Goal: Task Accomplishment & Management: Manage account settings

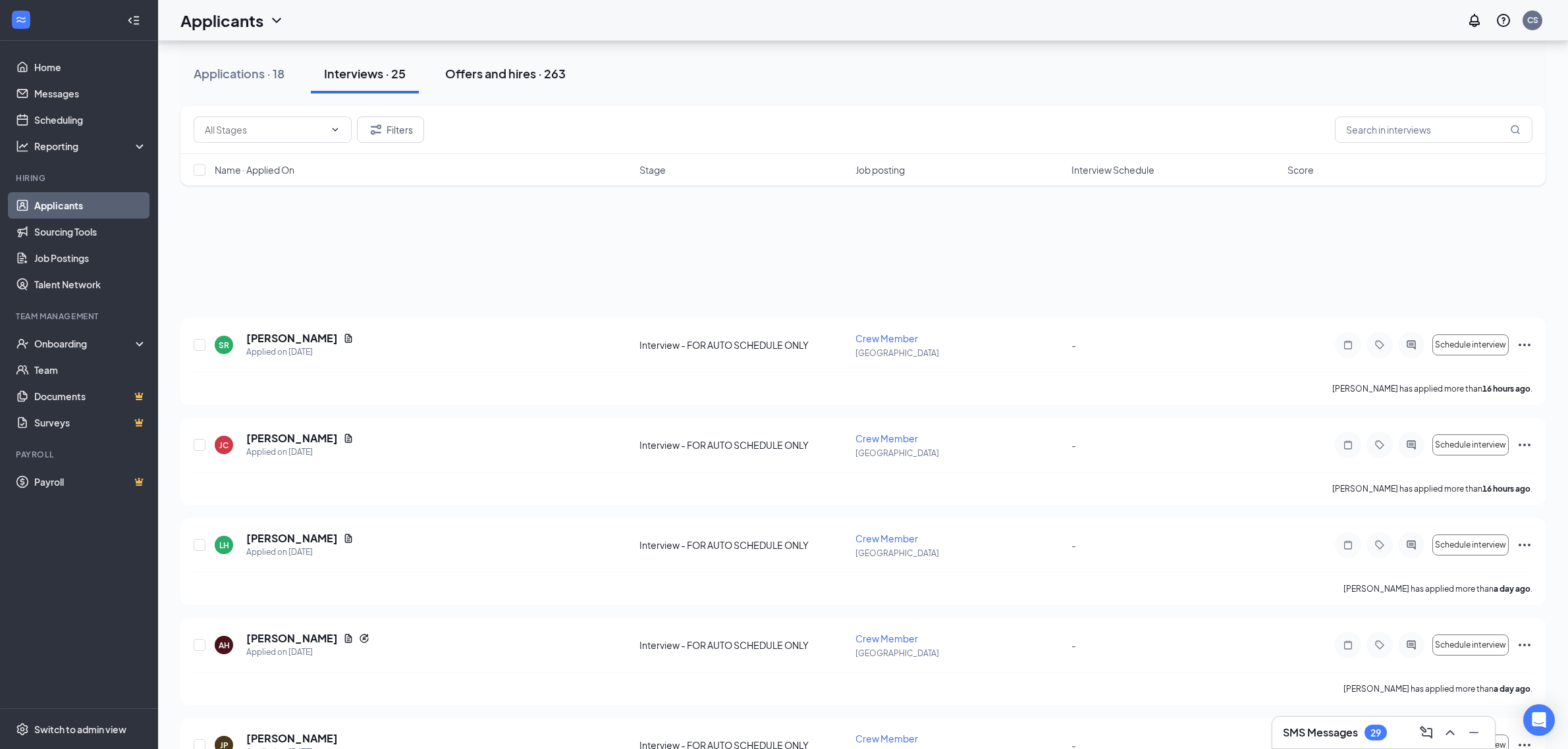
scroll to position [1172, 0]
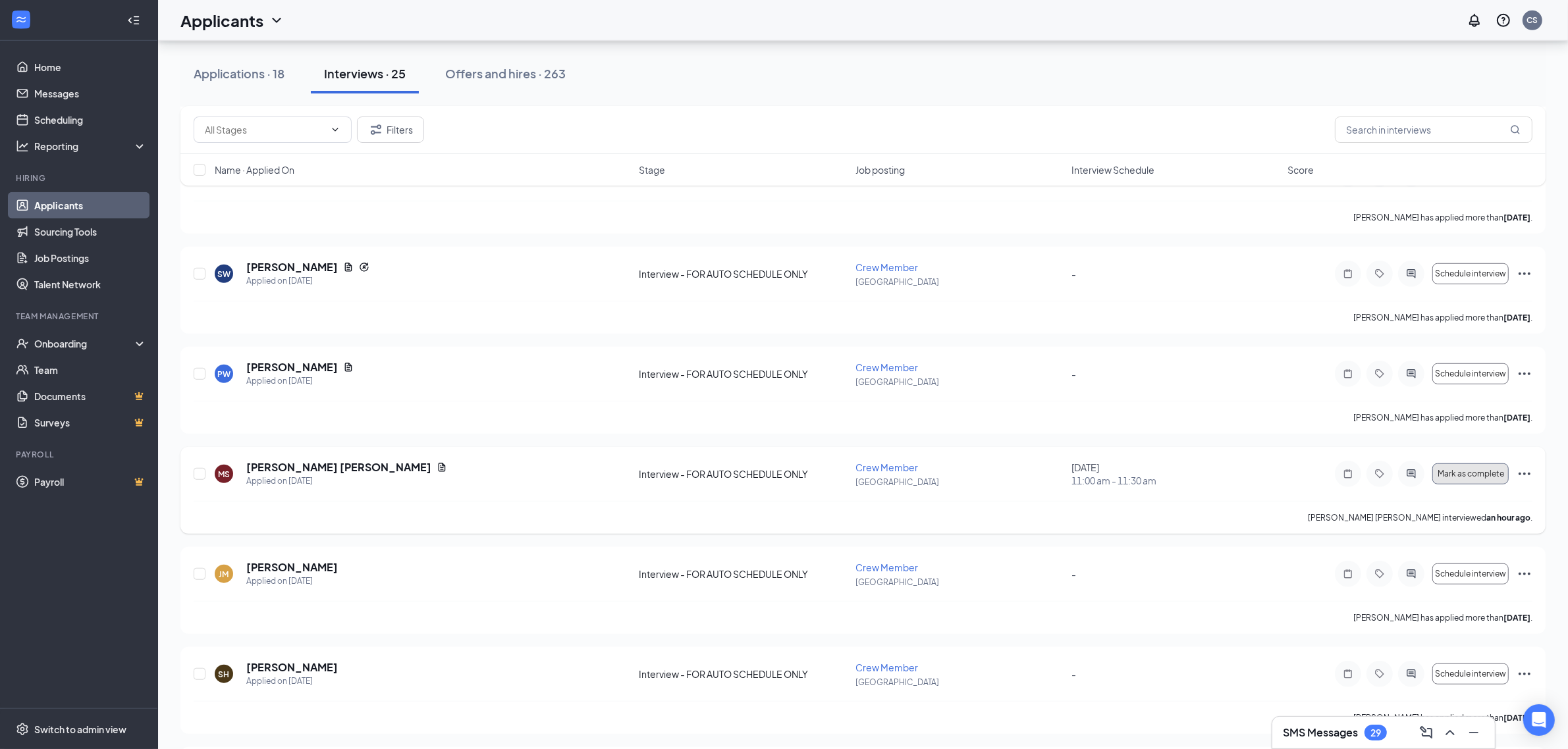
click at [1495, 475] on span "Mark as complete" at bounding box center [1471, 474] width 67 height 9
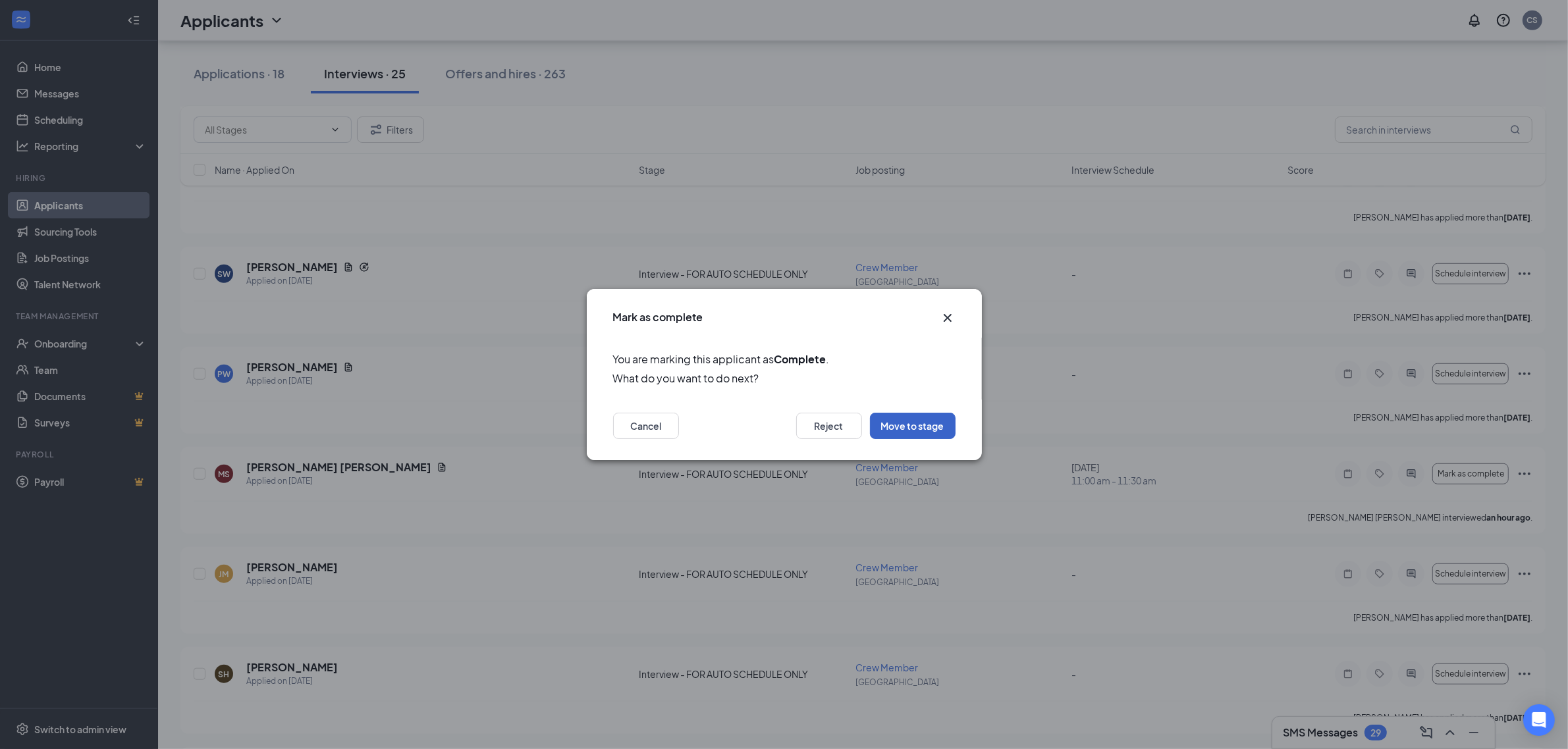
click at [938, 431] on button "Move to stage" at bounding box center [913, 426] width 85 height 26
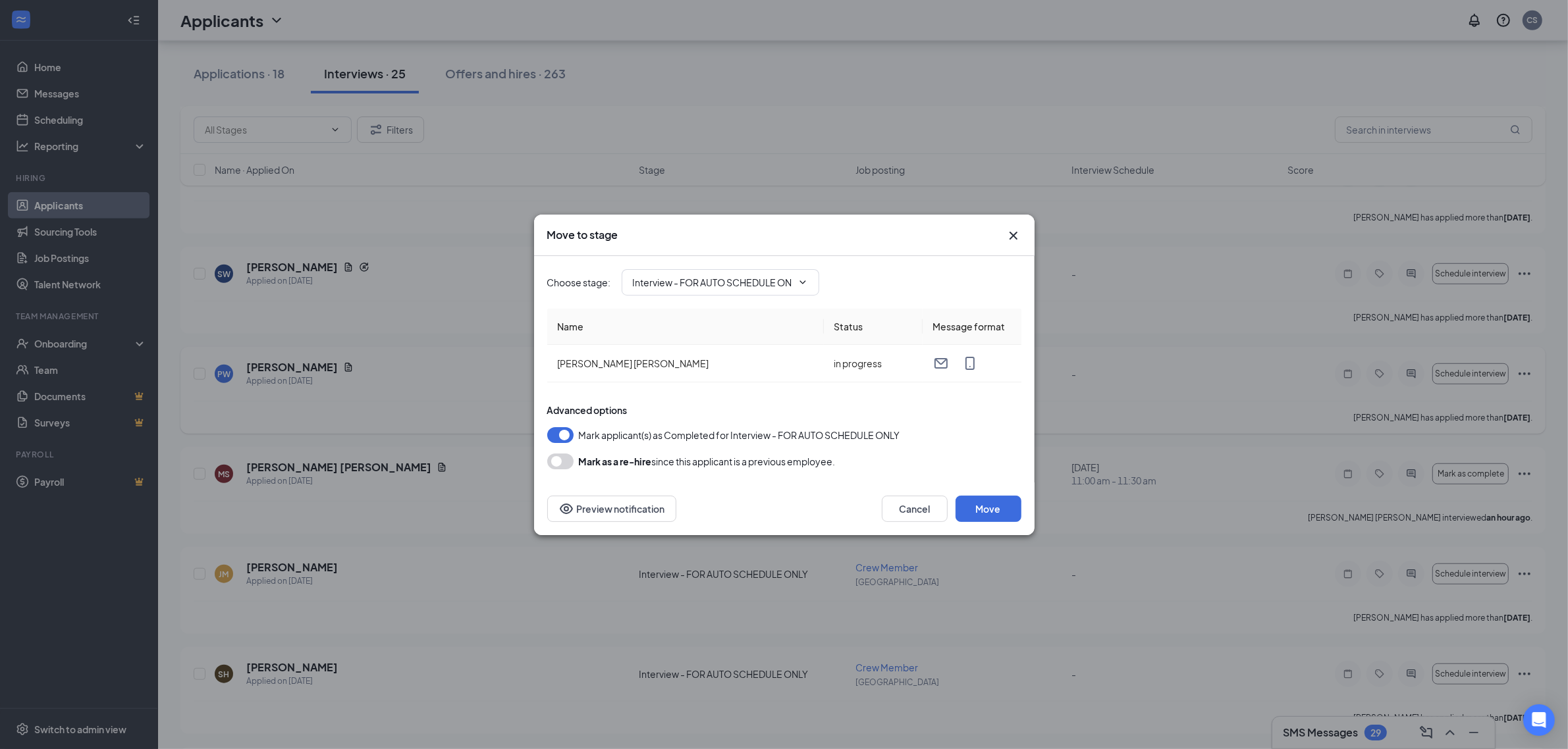
type input "Hiring Complete (final stage)"
click at [999, 505] on button "Move" at bounding box center [989, 509] width 66 height 26
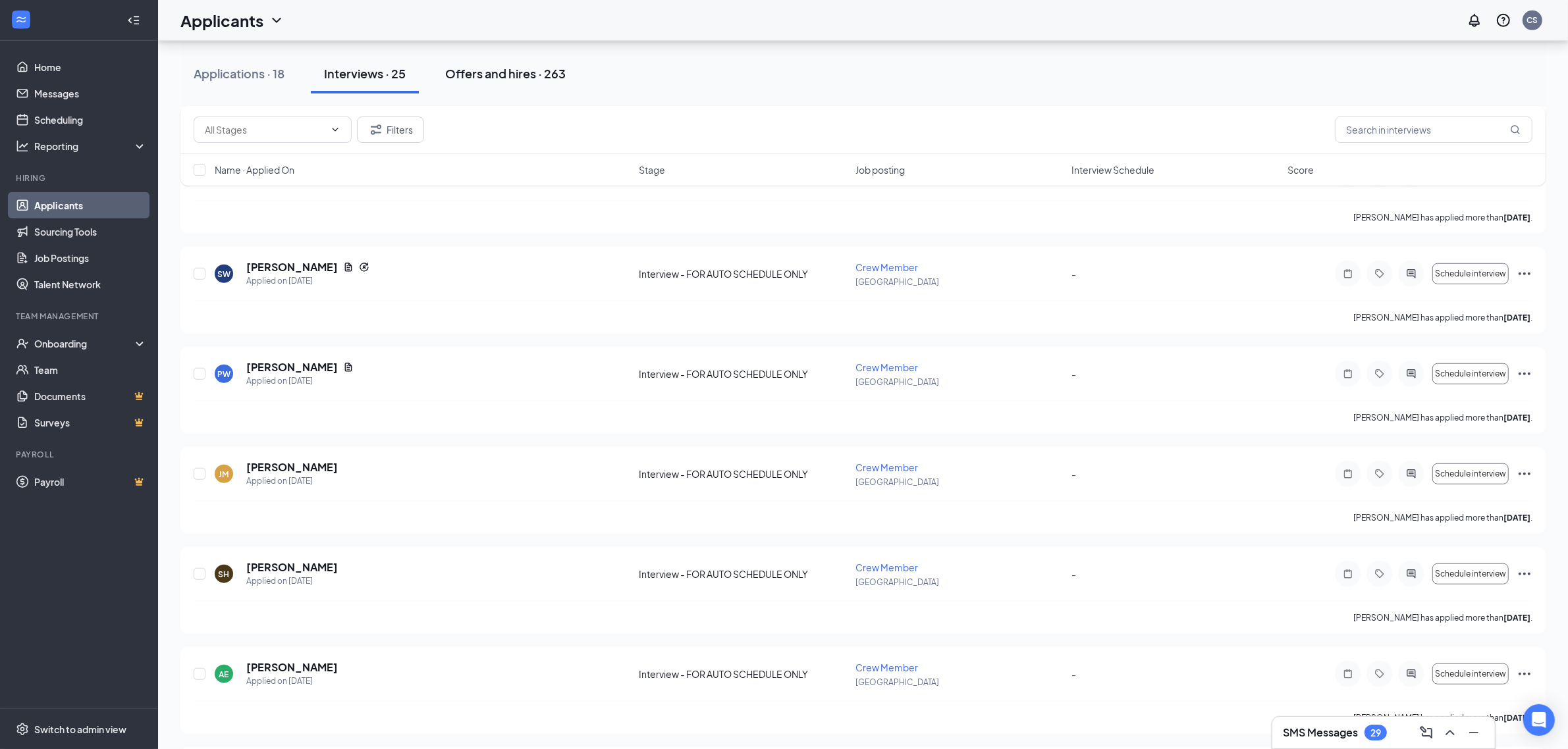
click at [495, 73] on div "Offers and hires · 263" at bounding box center [505, 73] width 120 height 17
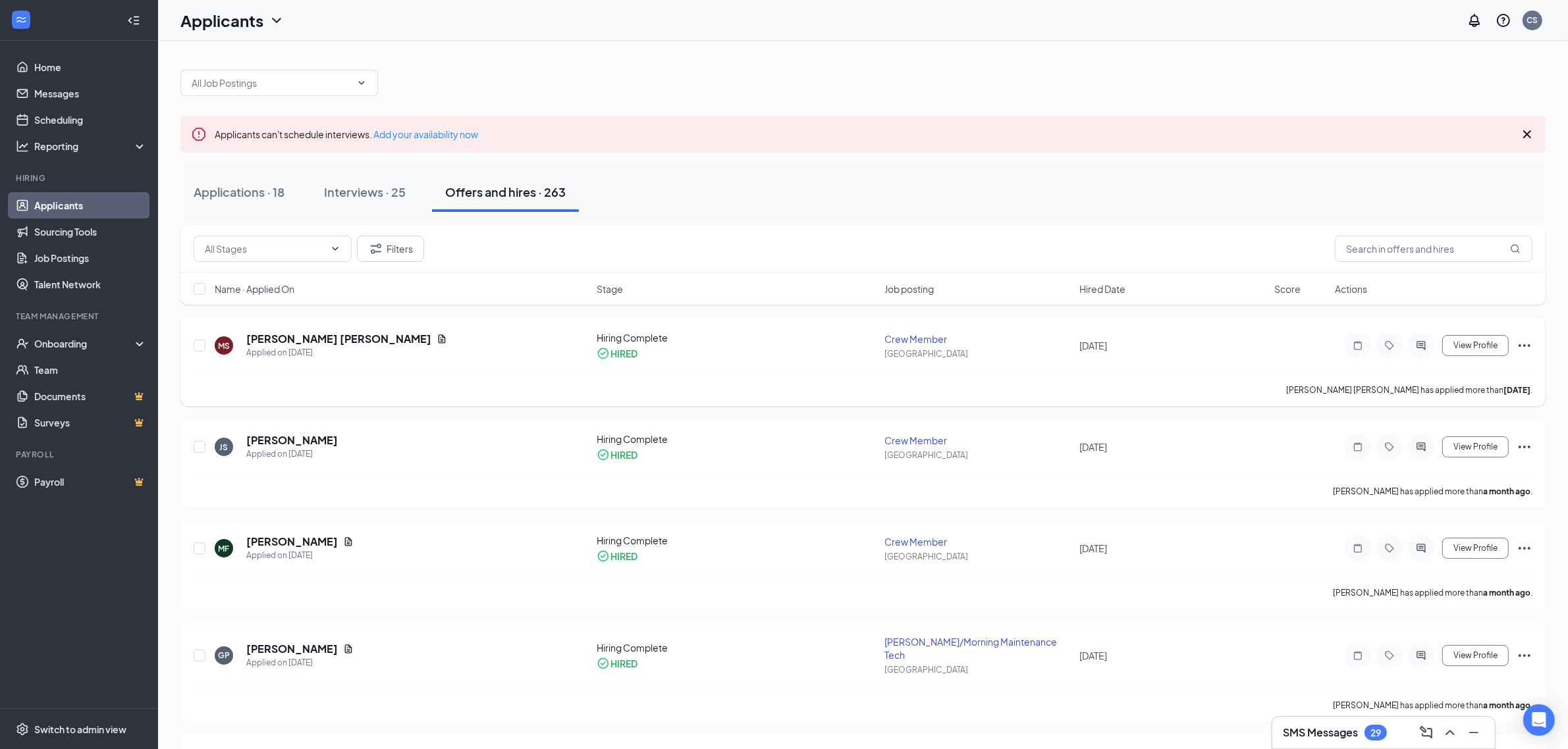
click at [1522, 344] on icon "Ellipses" at bounding box center [1525, 346] width 16 height 16
click at [1446, 478] on p "Move to stage" at bounding box center [1465, 485] width 113 height 13
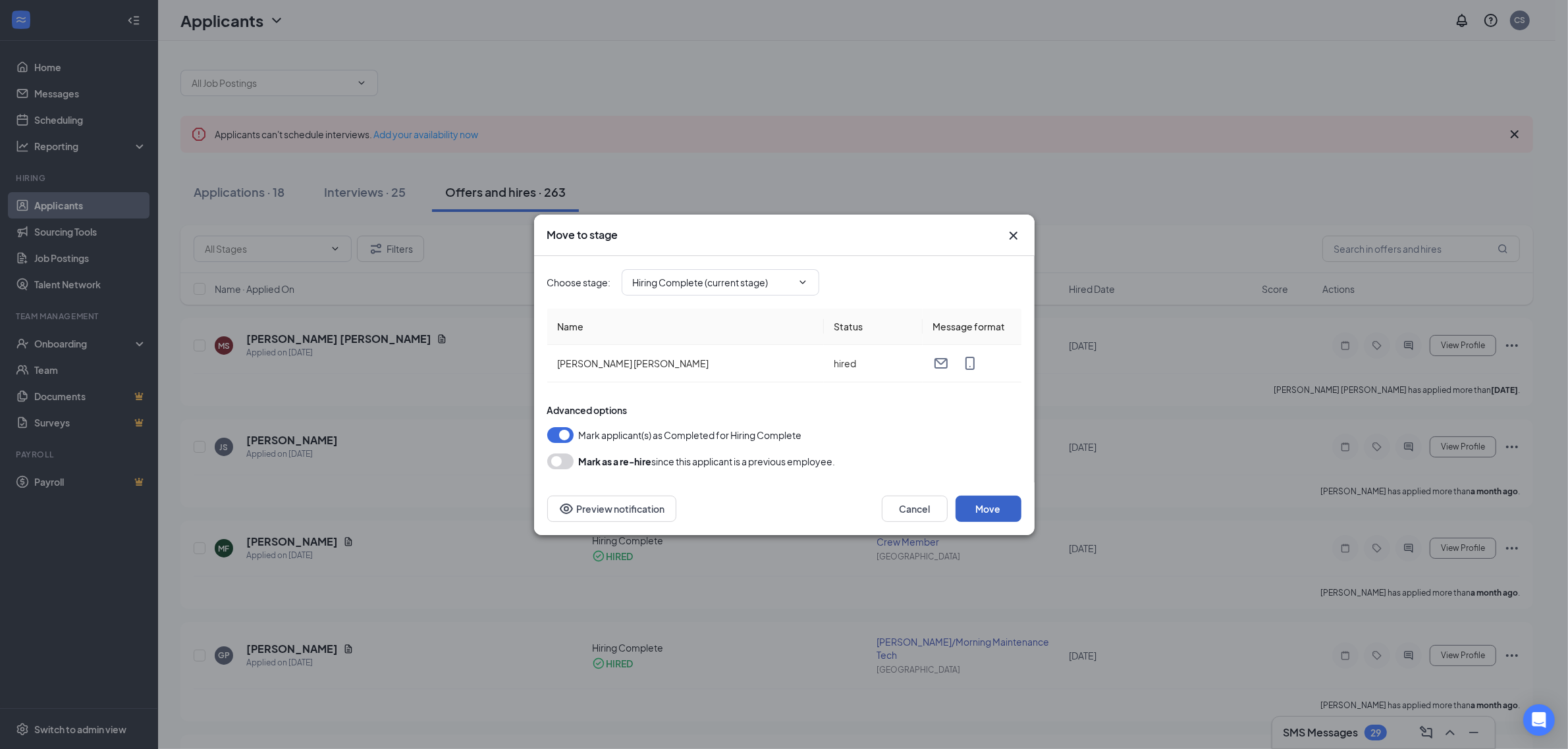
click at [996, 510] on button "Move" at bounding box center [989, 509] width 66 height 26
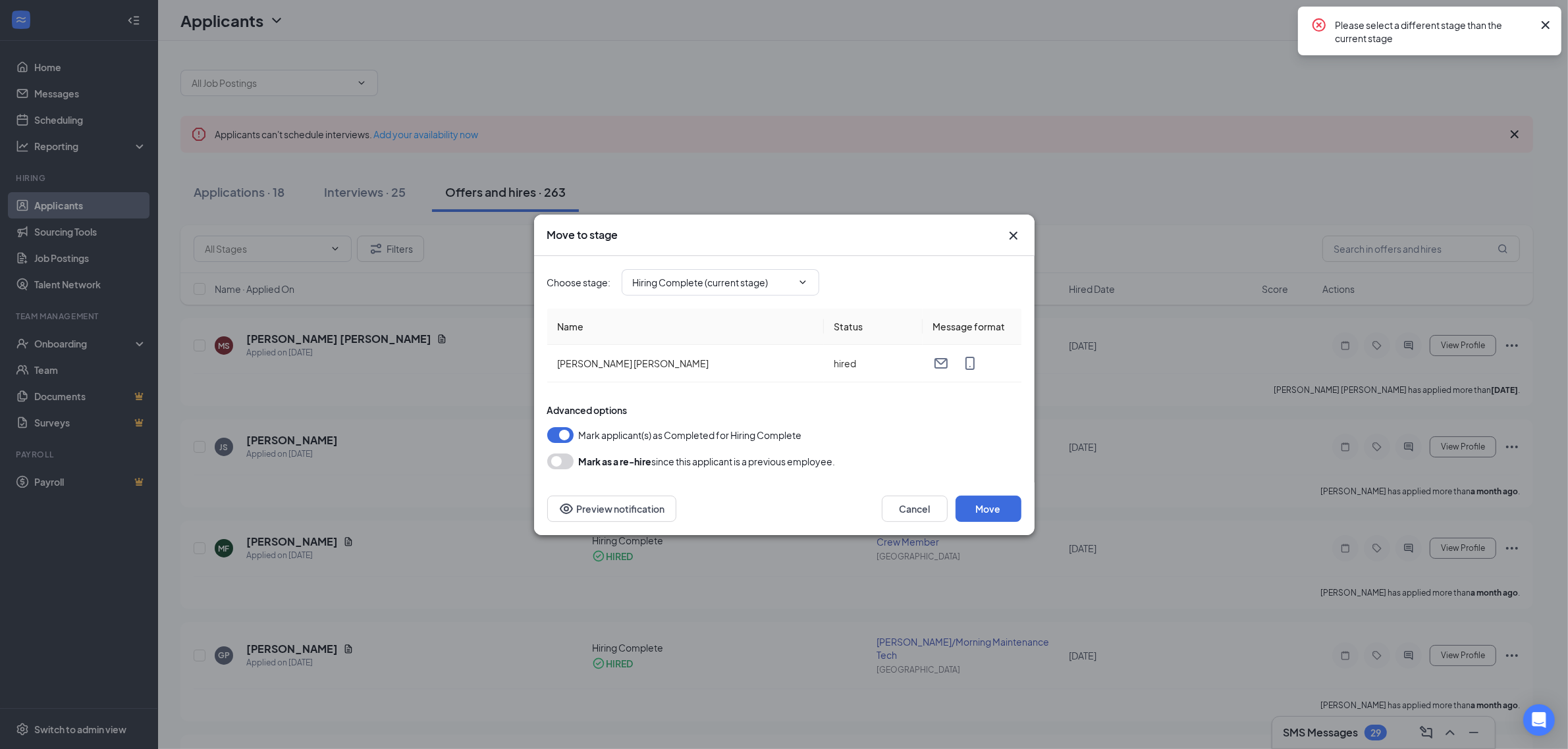
drag, startPoint x: 1546, startPoint y: 23, endPoint x: 1440, endPoint y: 89, distance: 124.9
click at [1546, 24] on icon "Cross" at bounding box center [1546, 25] width 16 height 16
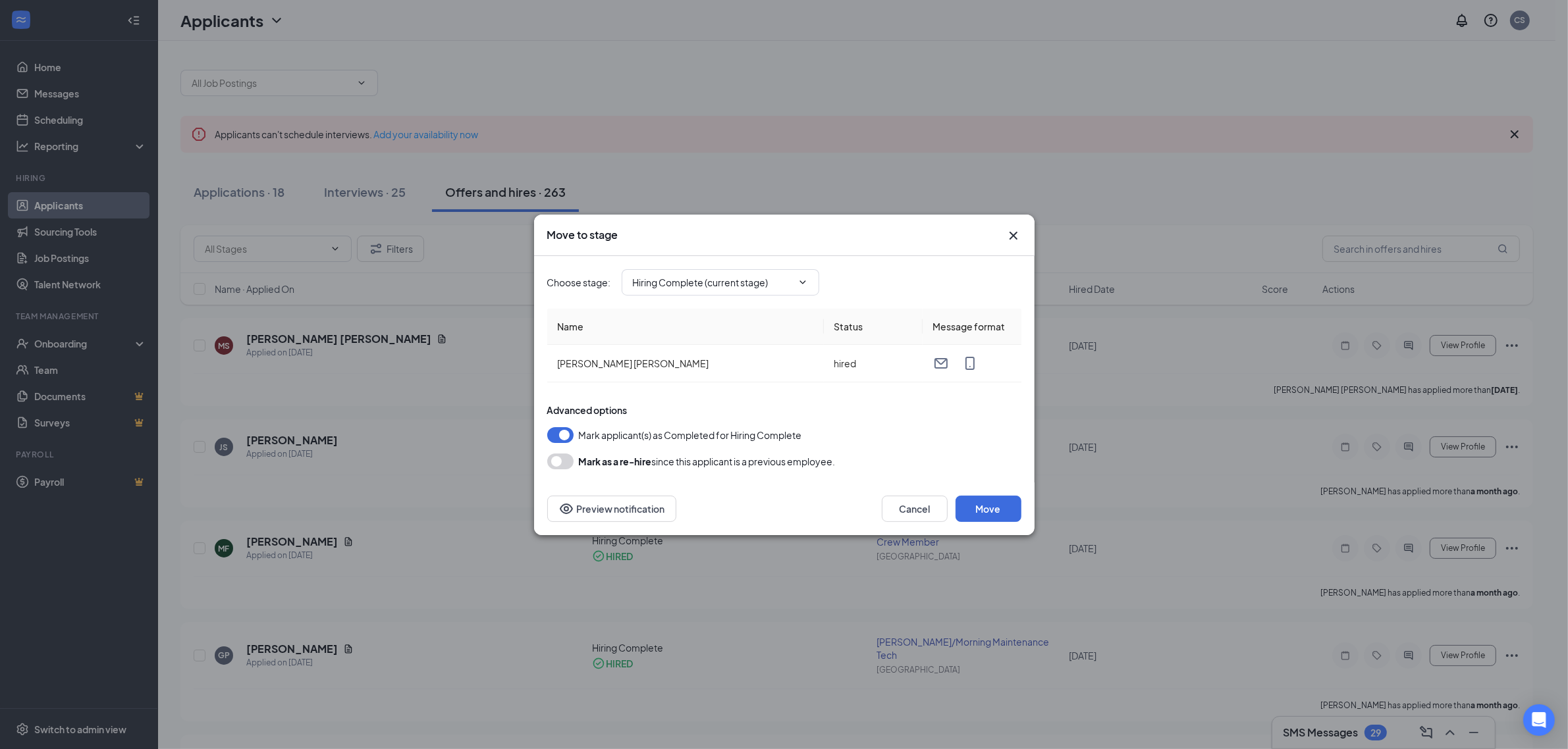
click at [1014, 232] on icon "Cross" at bounding box center [1014, 236] width 16 height 16
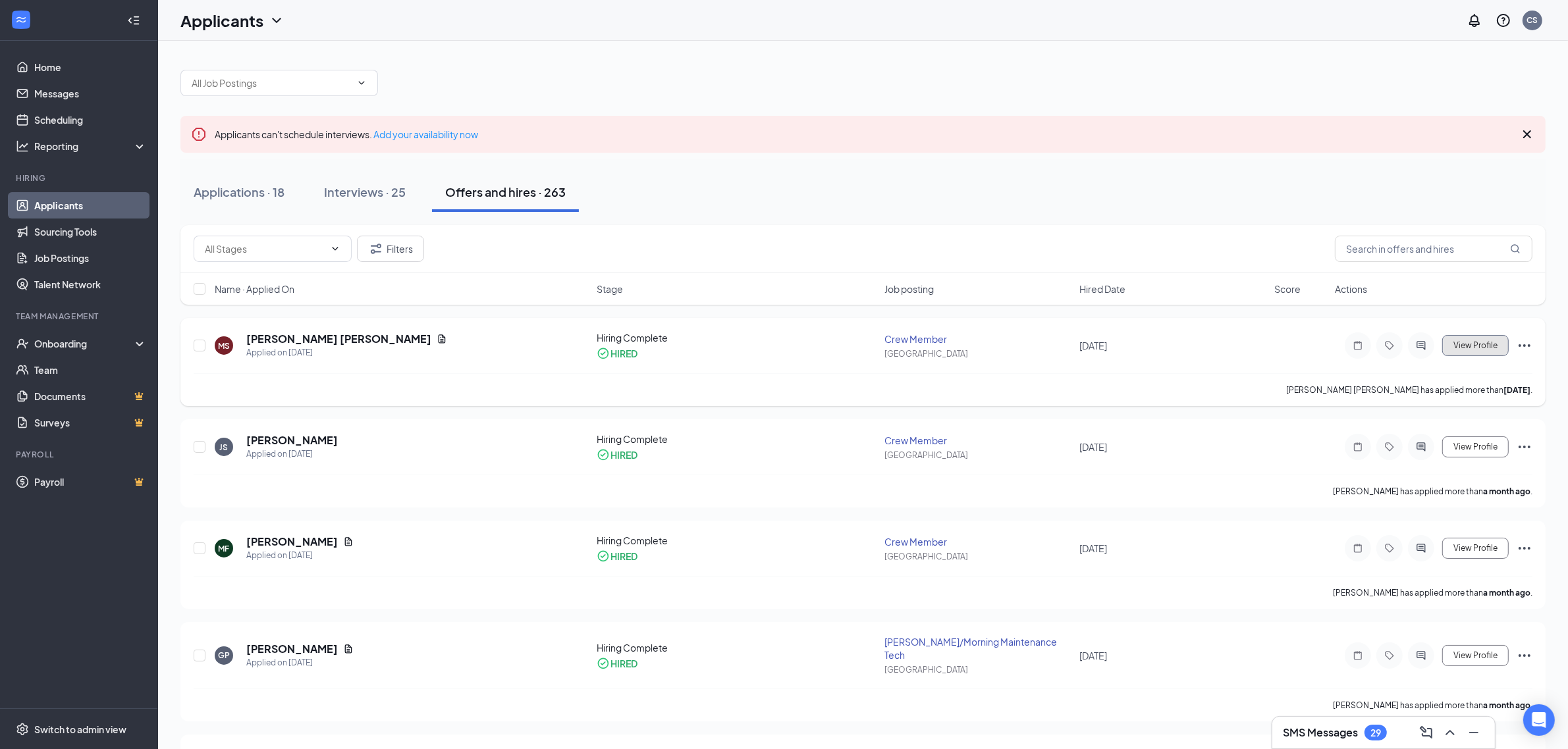
click at [1473, 346] on span "View Profile" at bounding box center [1475, 346] width 44 height 9
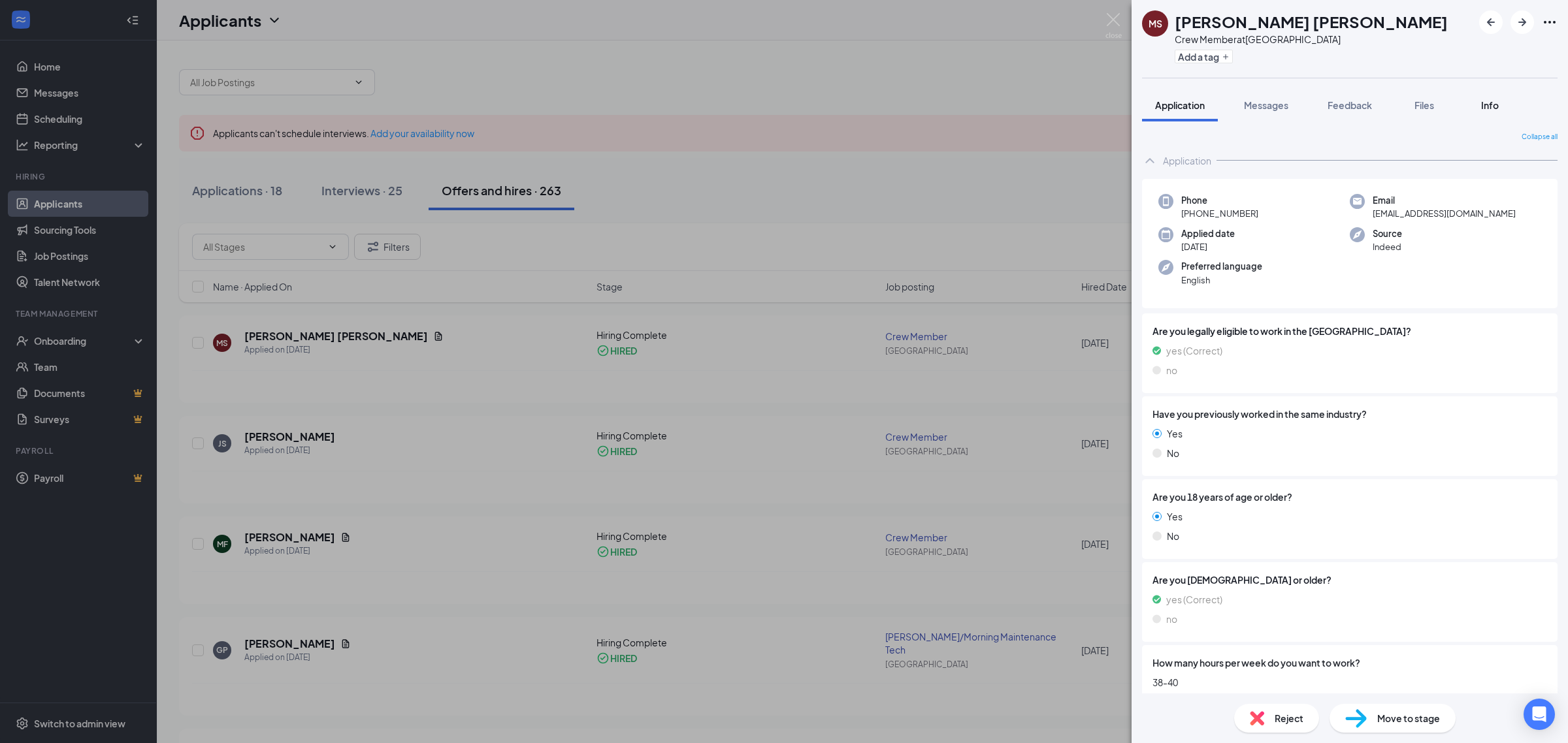
click at [1492, 108] on span "Info" at bounding box center [1490, 105] width 18 height 12
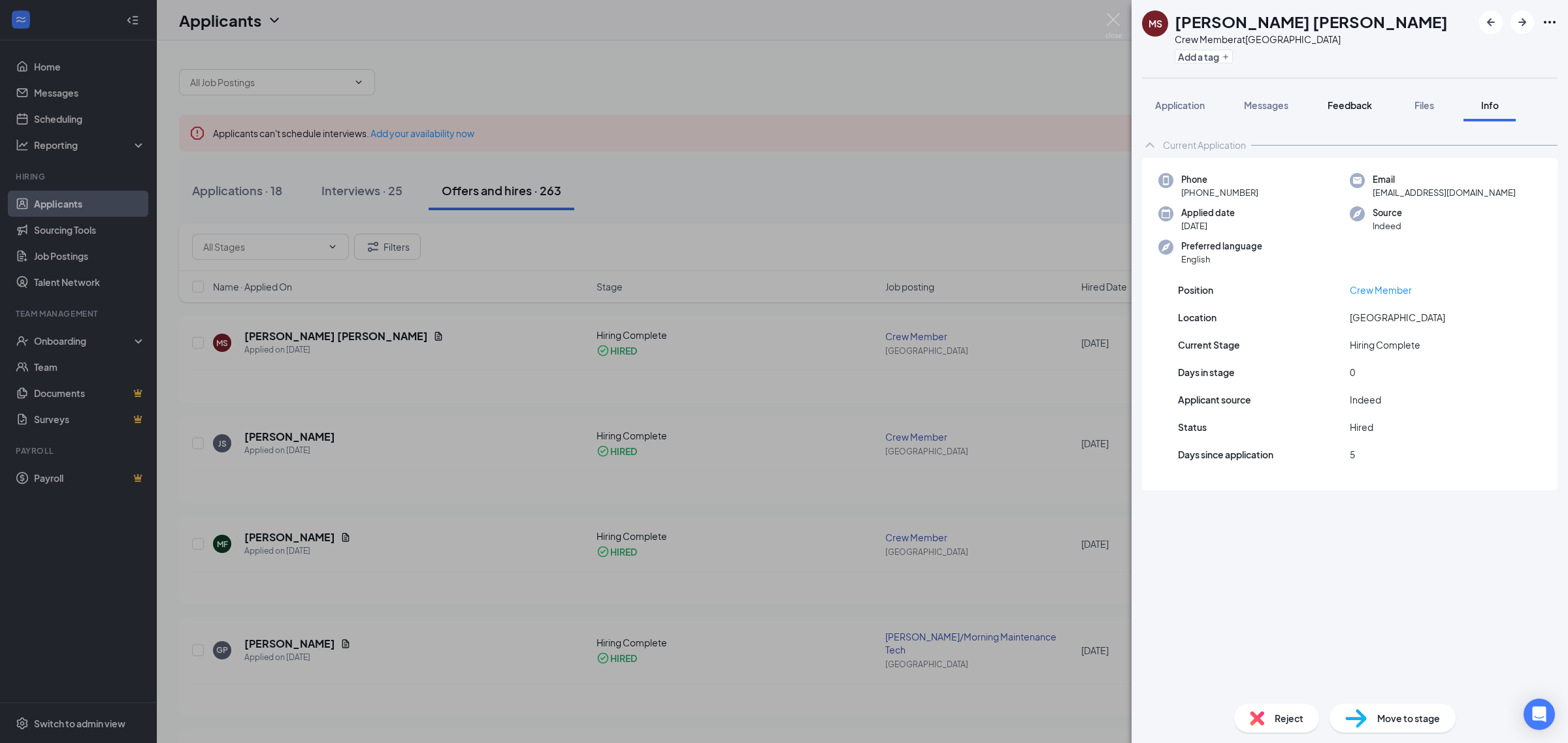
click at [1342, 104] on span "Feedback" at bounding box center [1350, 105] width 45 height 12
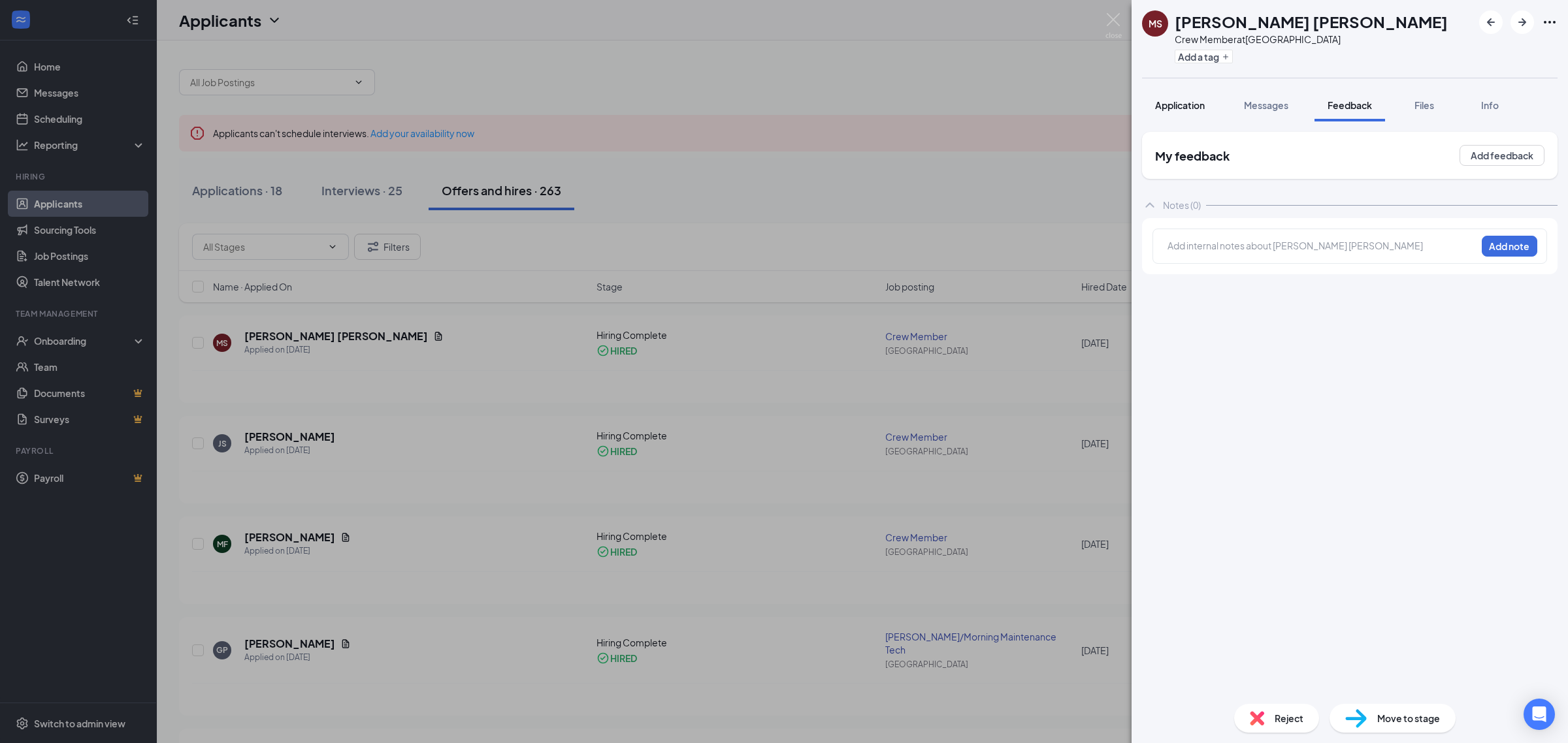
click at [1184, 109] on span "Application" at bounding box center [1180, 105] width 50 height 12
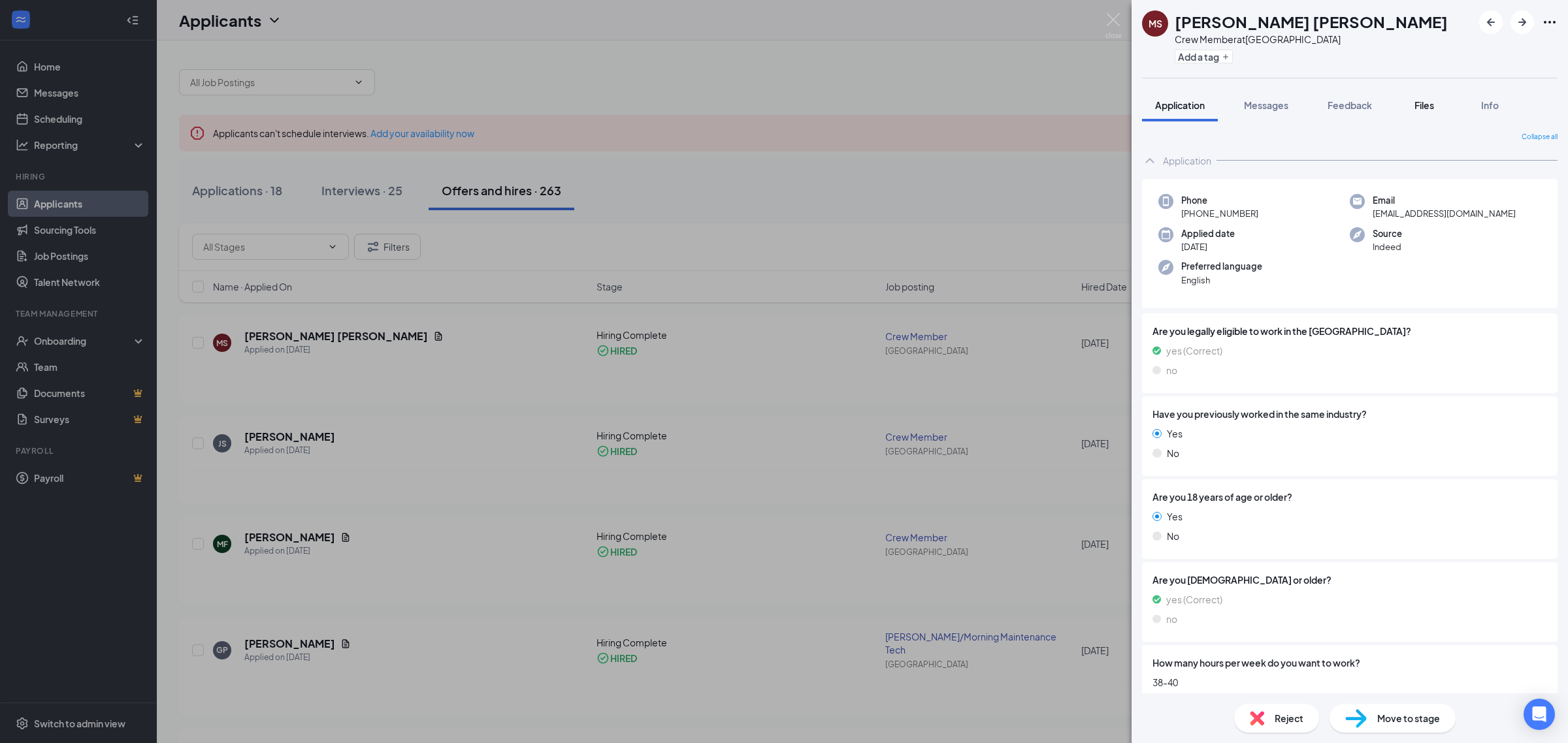
click at [1428, 106] on span "Files" at bounding box center [1424, 105] width 20 height 12
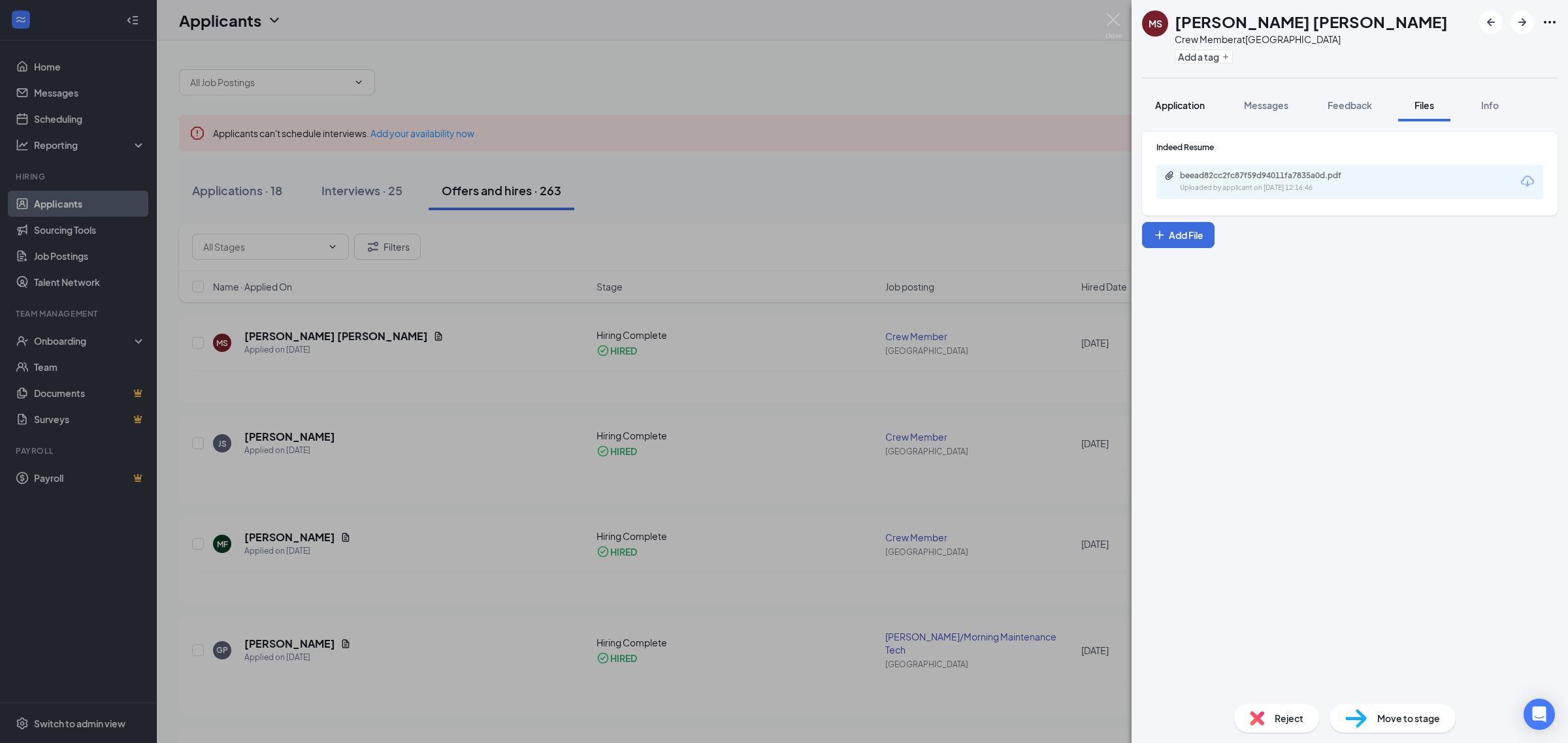
click at [1189, 110] on span "Application" at bounding box center [1180, 105] width 50 height 12
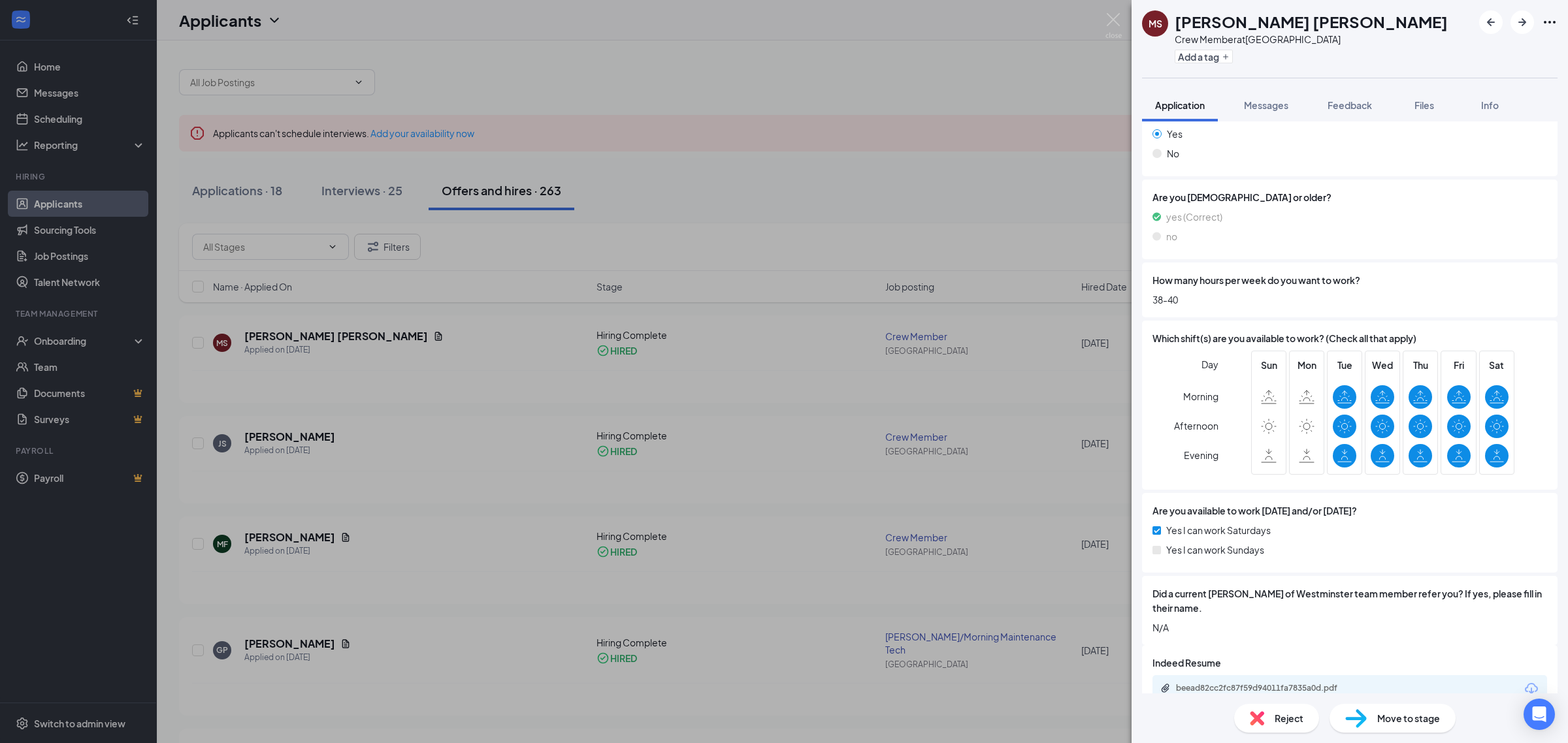
scroll to position [407, 0]
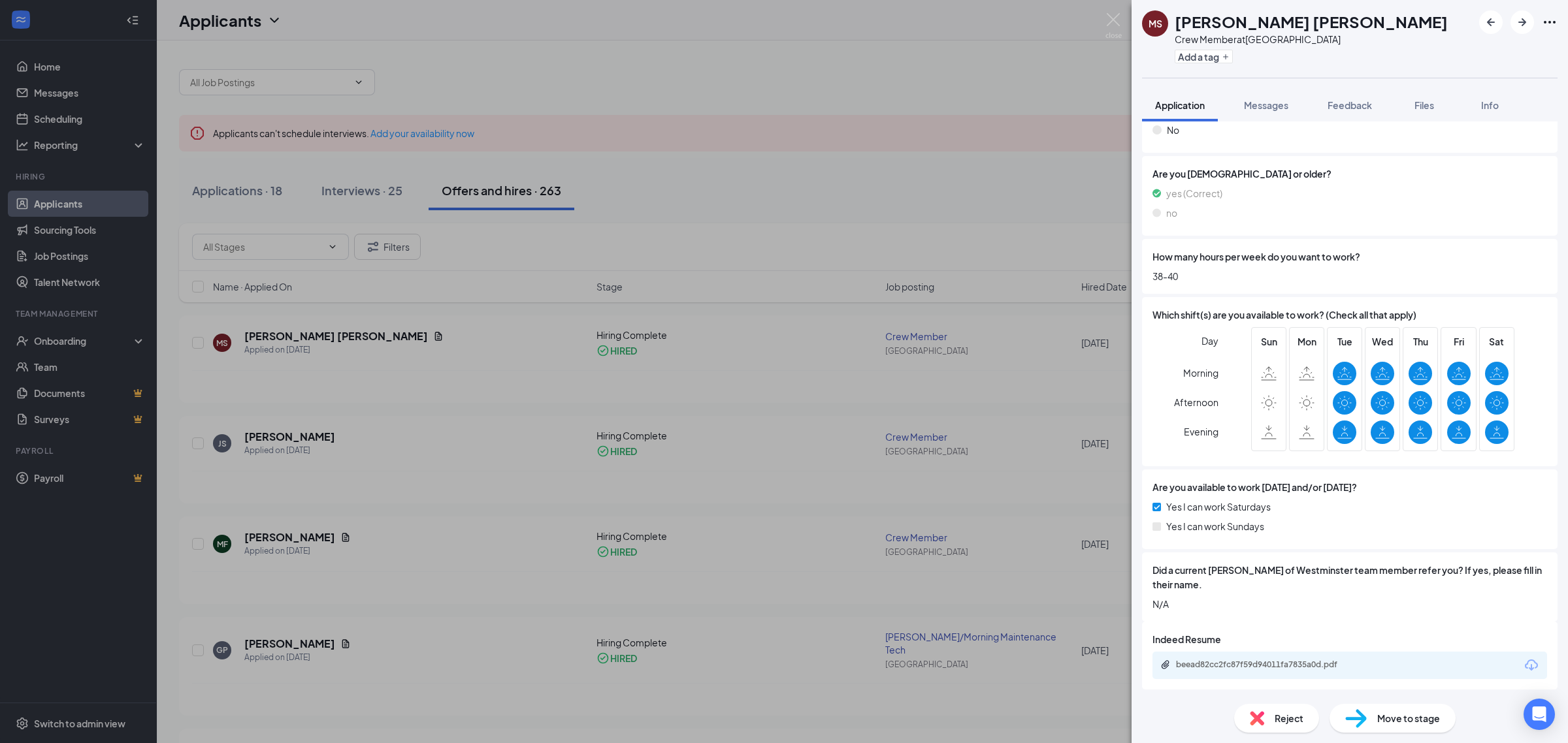
click at [1399, 723] on span "Move to stage" at bounding box center [1409, 719] width 63 height 14
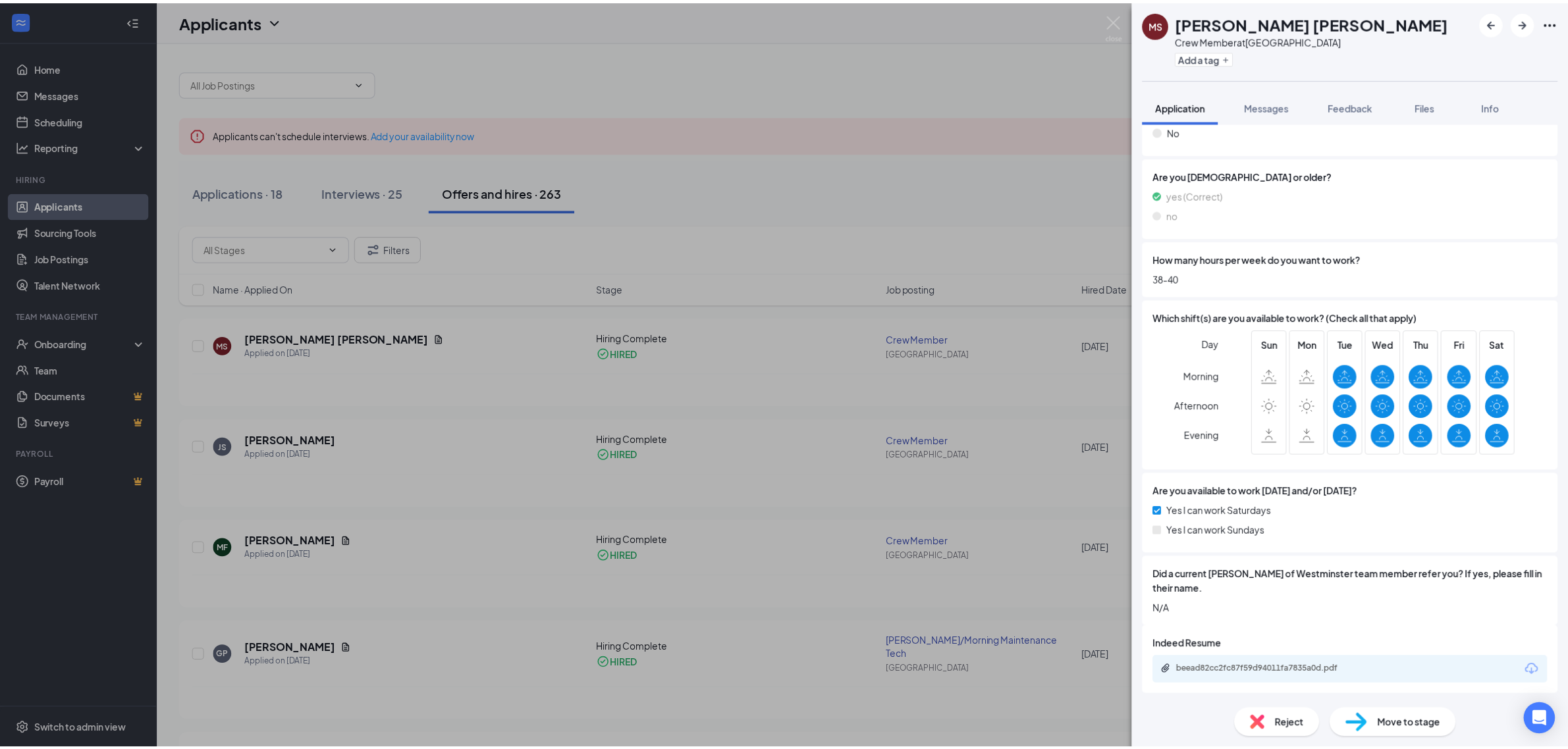
scroll to position [405, 0]
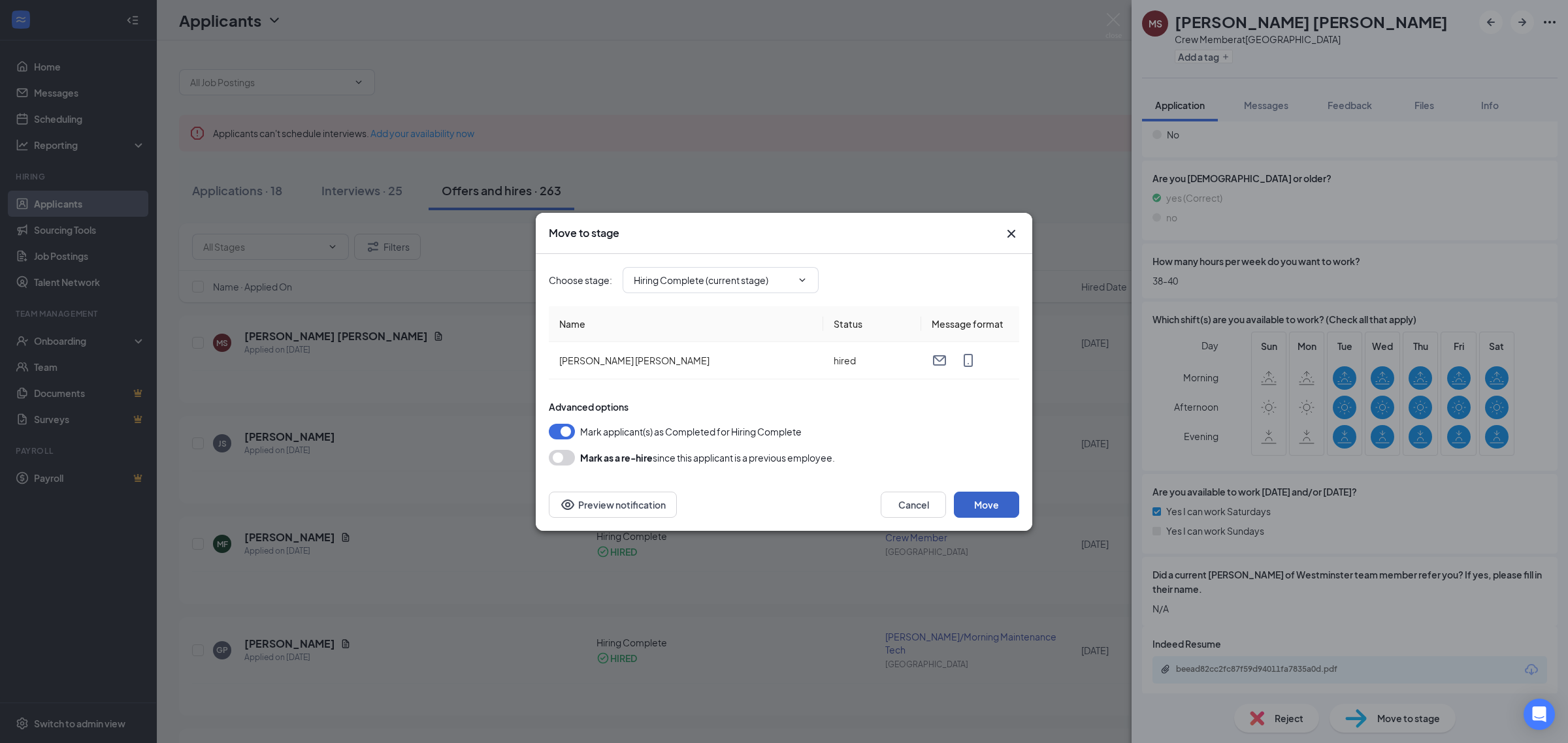
click at [988, 503] on button "Move" at bounding box center [987, 505] width 66 height 26
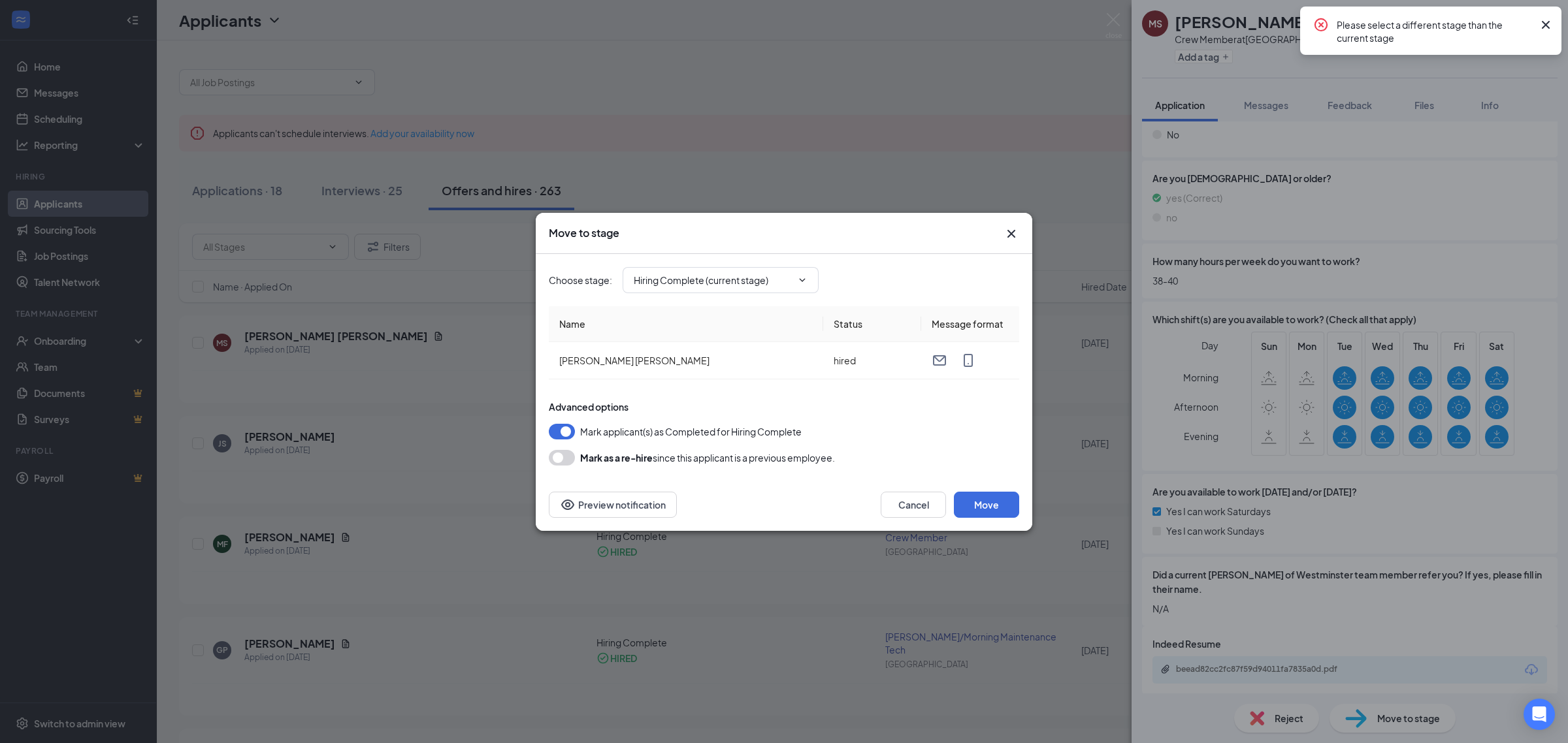
click at [1546, 25] on icon "Cross" at bounding box center [1546, 25] width 8 height 8
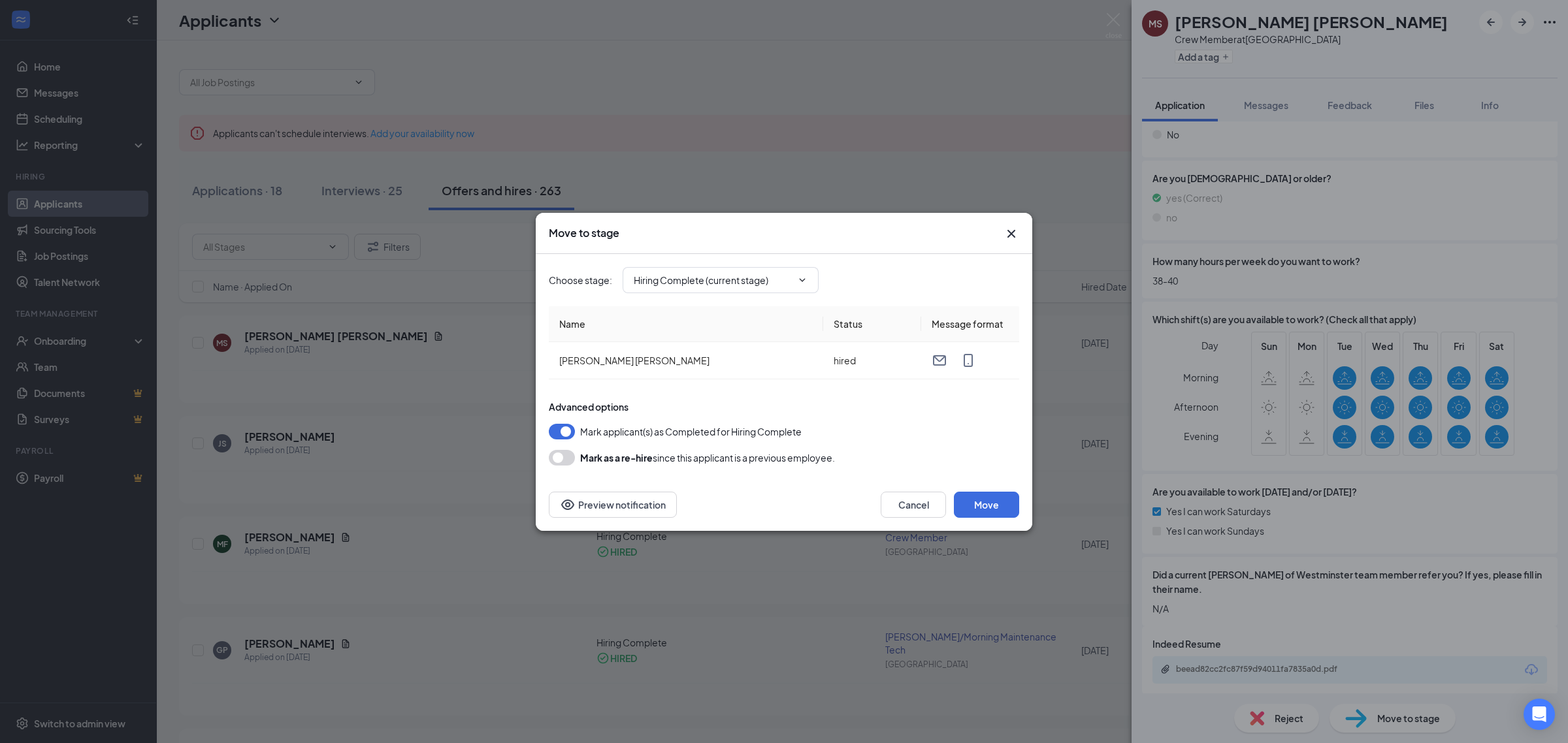
click at [1008, 233] on icon "Cross" at bounding box center [1012, 234] width 16 height 16
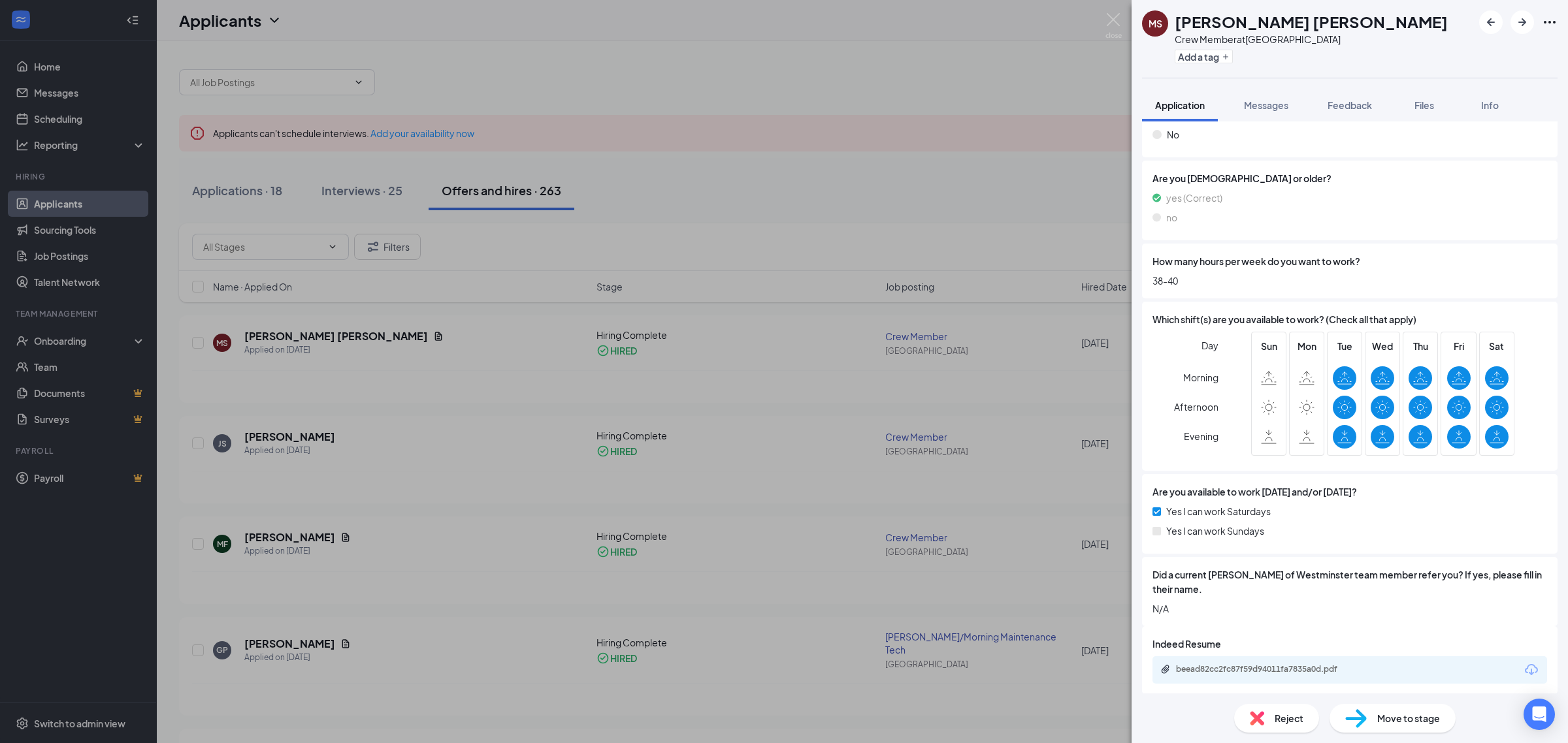
click at [61, 335] on div "[PERSON_NAME] [PERSON_NAME] Crew Member at [GEOGRAPHIC_DATA] Add a tag Applicat…" at bounding box center [784, 371] width 1568 height 743
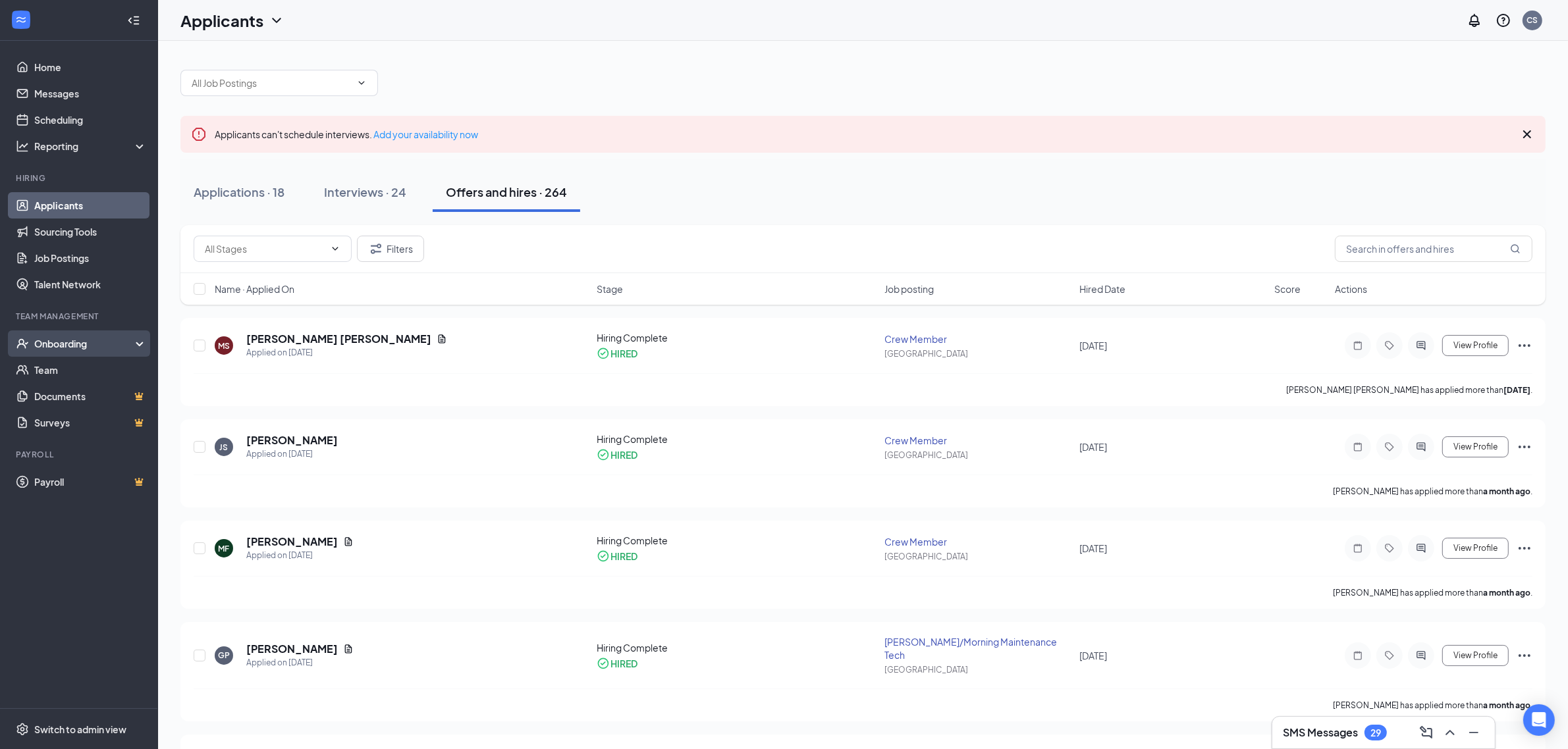
click at [144, 344] on div "Onboarding" at bounding box center [79, 344] width 158 height 26
click at [79, 372] on link "Overview" at bounding box center [91, 370] width 112 height 26
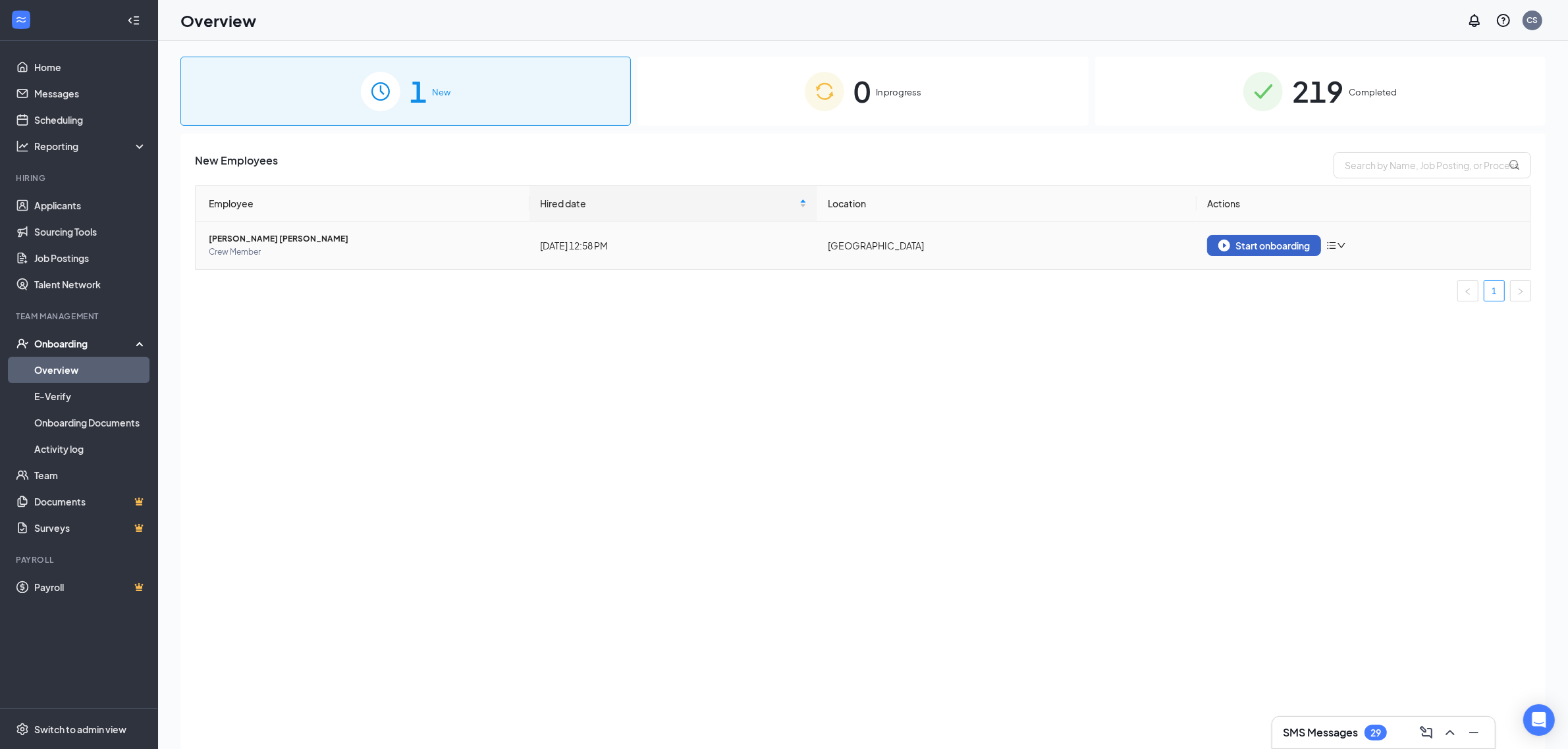
click at [1309, 246] on div "Start onboarding" at bounding box center [1264, 246] width 91 height 12
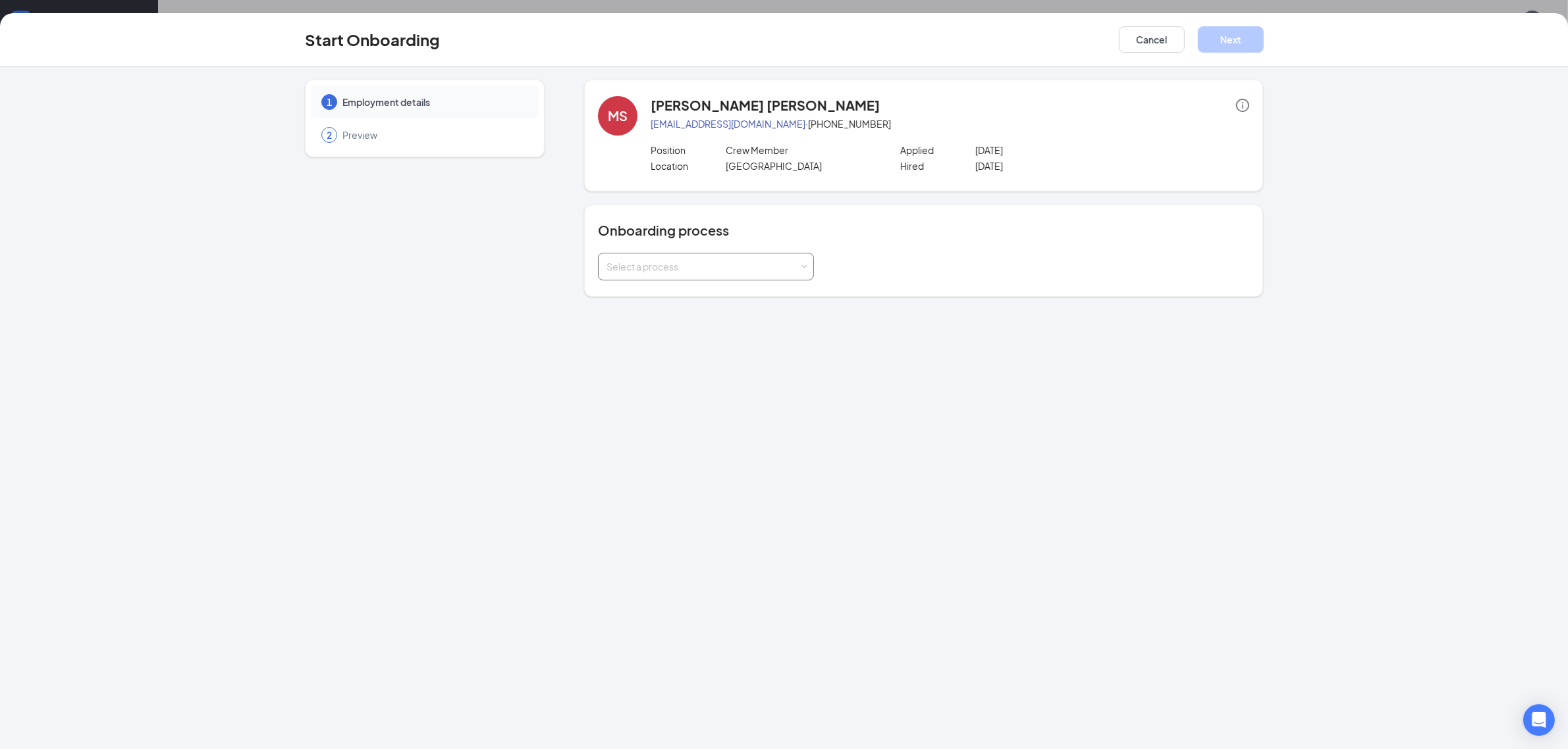
click at [804, 268] on span at bounding box center [804, 266] width 6 height 6
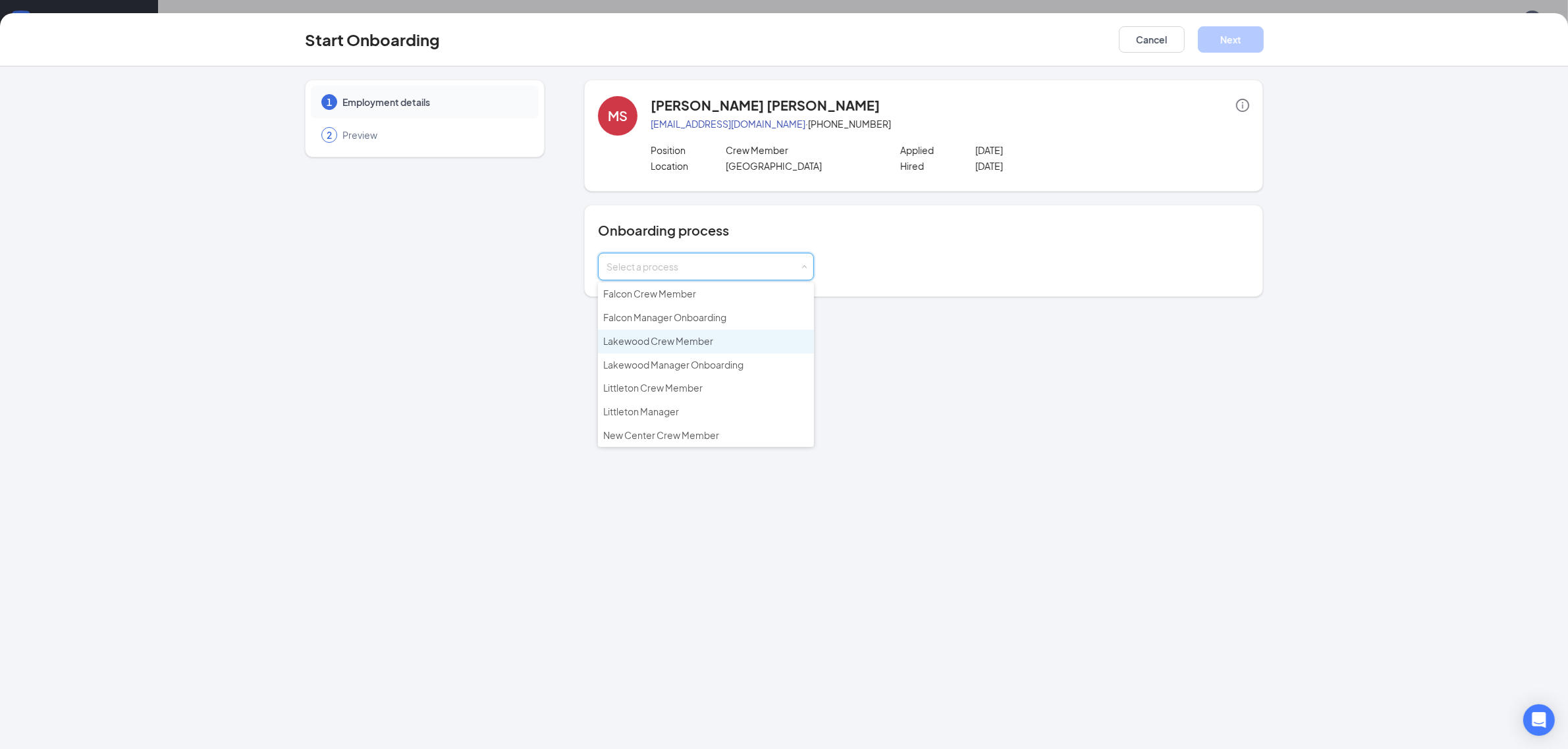
scroll to position [137, 0]
click at [697, 413] on span "Westminster Crew Member" at bounding box center [663, 416] width 119 height 12
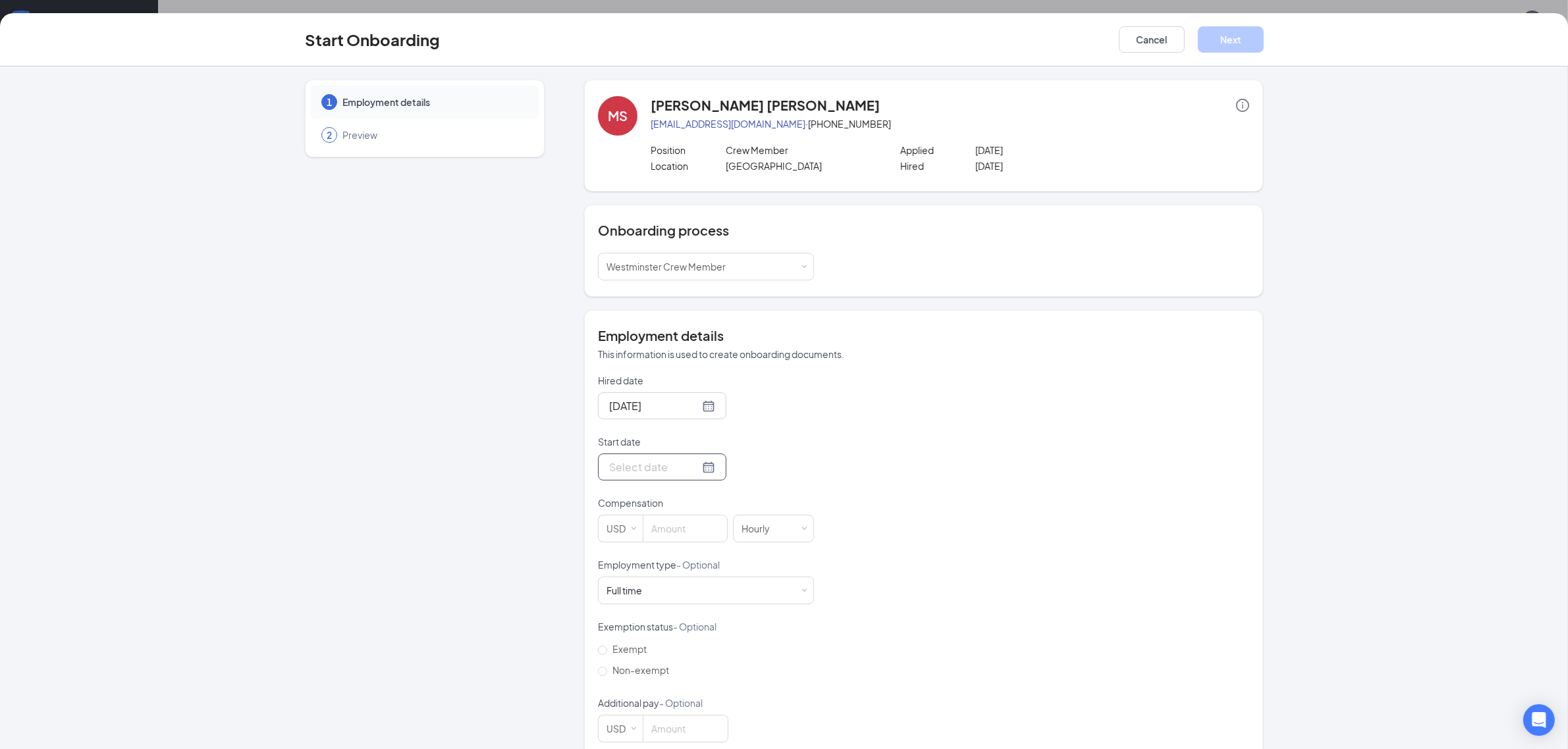
click at [686, 469] on div at bounding box center [662, 467] width 106 height 17
type input "[DATE]"
click at [634, 606] on div "20" at bounding box center [641, 604] width 16 height 16
click at [662, 530] on input at bounding box center [685, 529] width 83 height 26
type input "16.25"
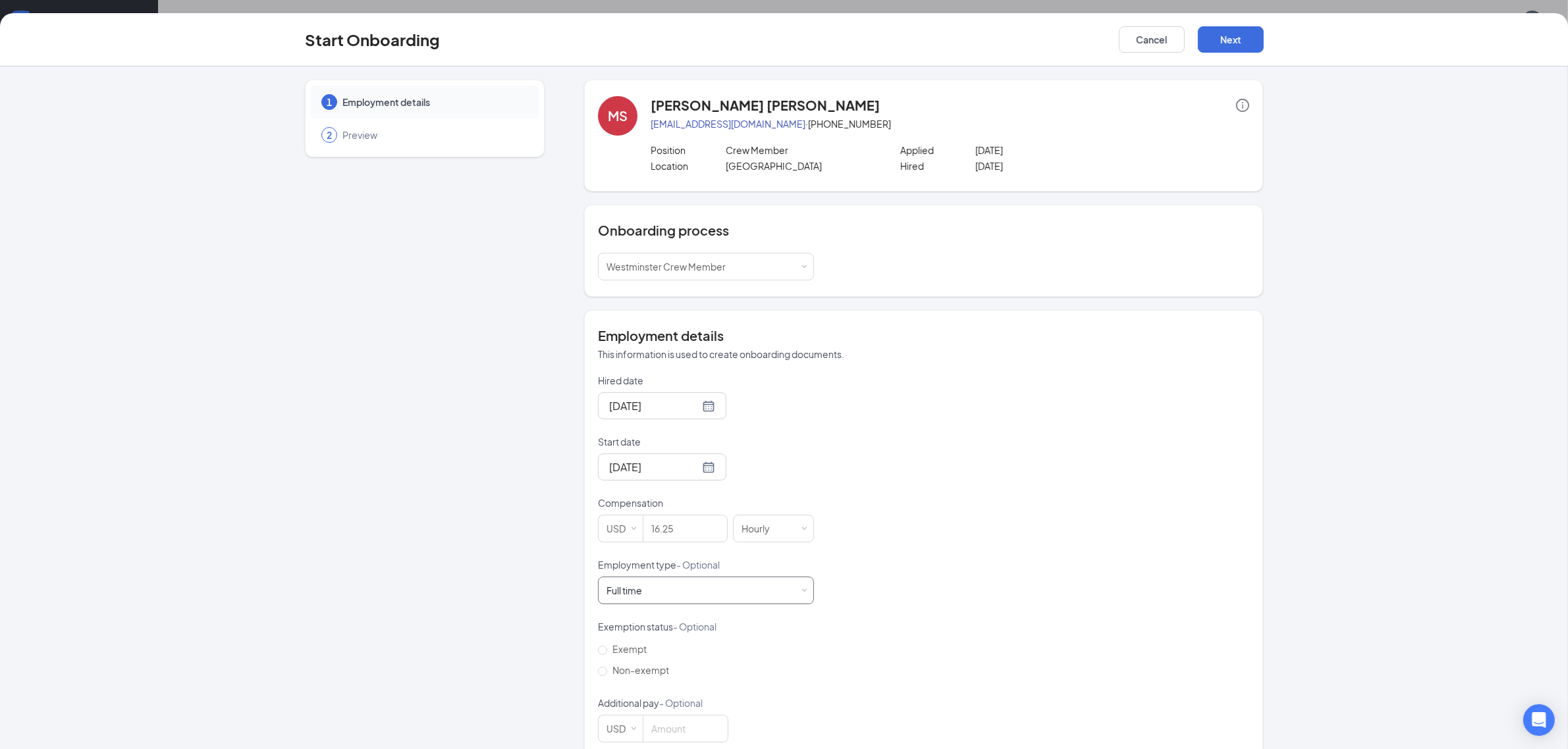
click at [802, 592] on span at bounding box center [804, 590] width 6 height 6
click at [843, 592] on div "Hired date [DATE] Start date [DATE] [DATE] Su Mo Tu We Th Fr Sa 28 29 30 1 2 3 …" at bounding box center [923, 559] width 651 height 369
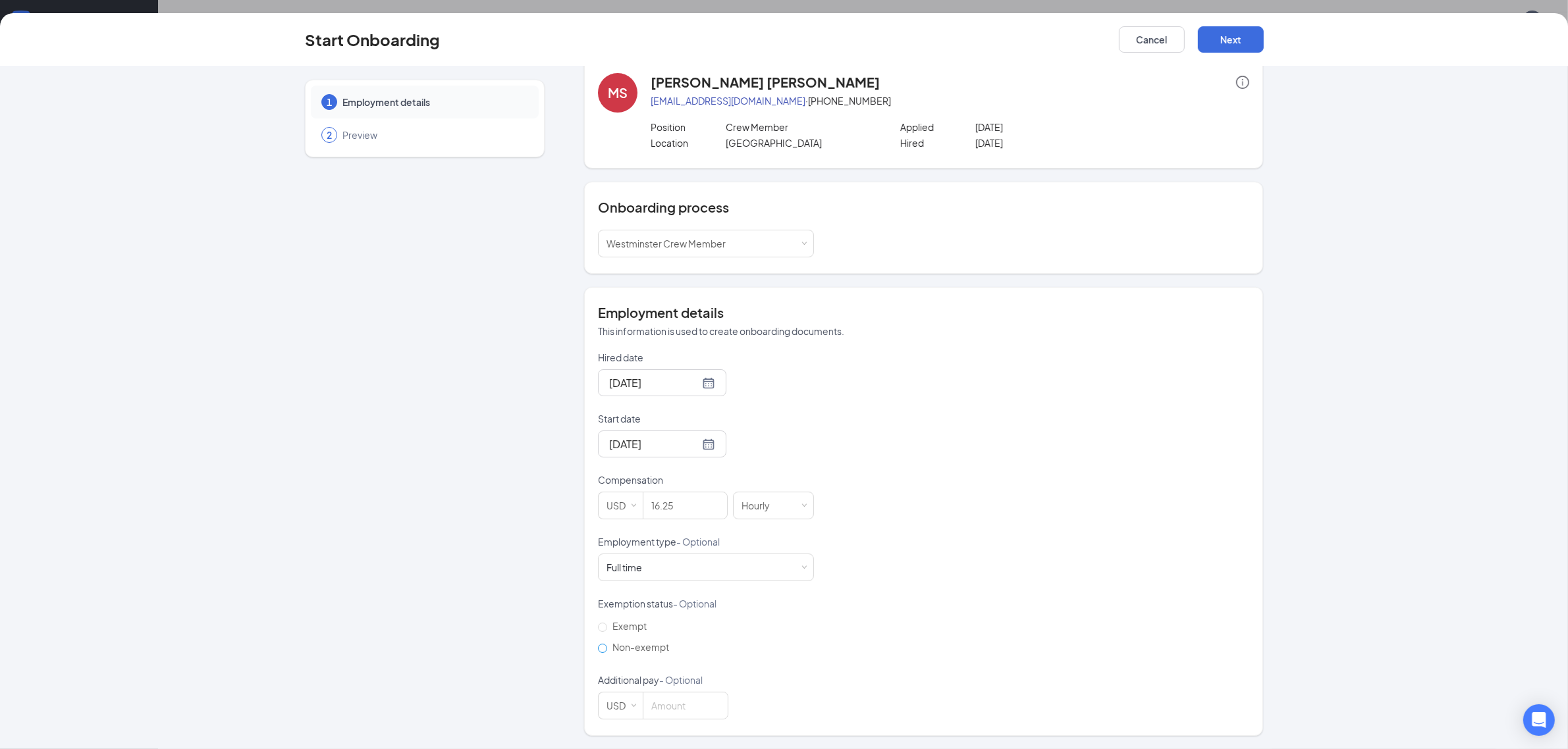
click at [600, 647] on input "Non-exempt" at bounding box center [602, 649] width 9 height 9
radio input "true"
click at [1247, 40] on button "Next" at bounding box center [1231, 40] width 66 height 26
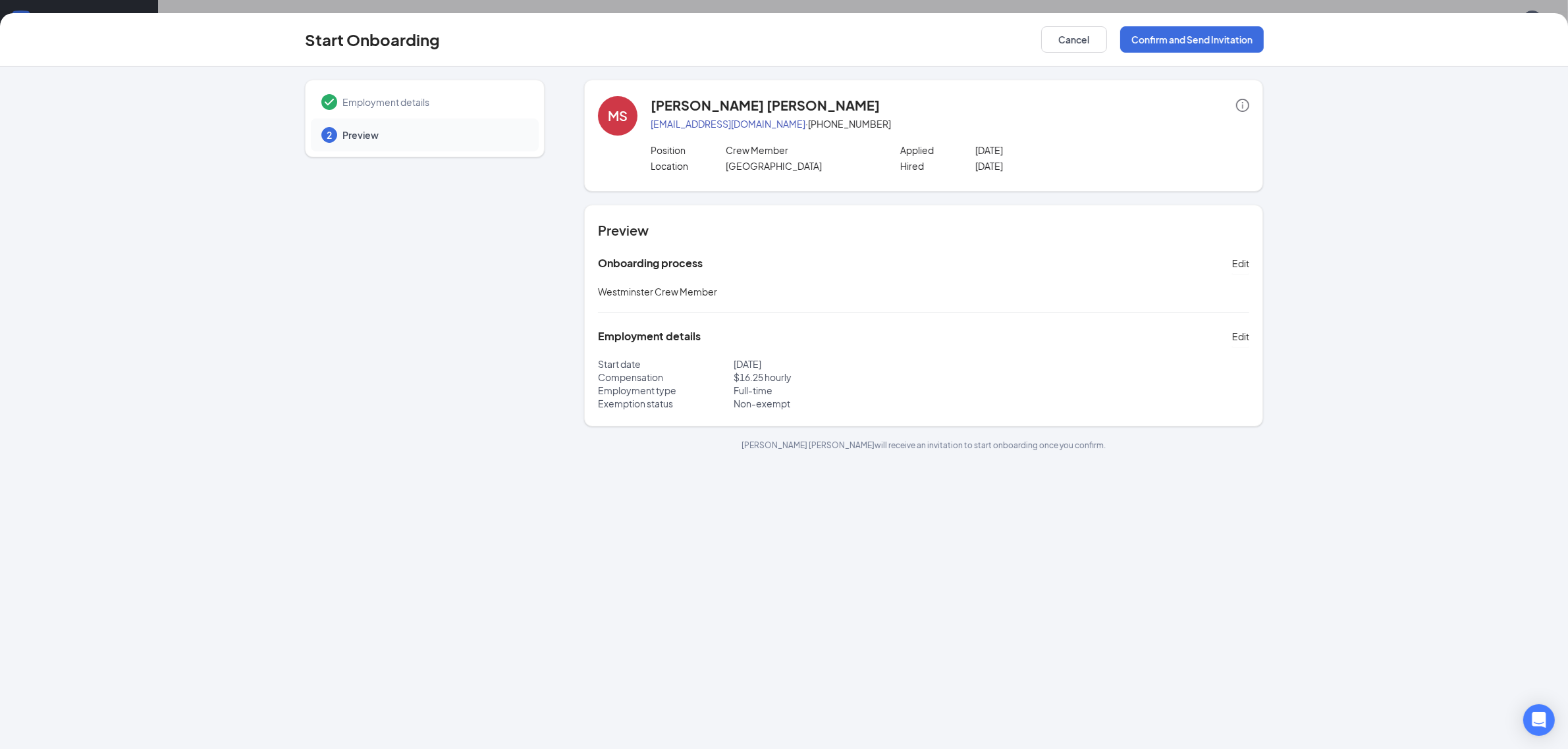
scroll to position [0, 0]
click at [1182, 35] on button "Confirm and Send Invitation" at bounding box center [1192, 40] width 144 height 26
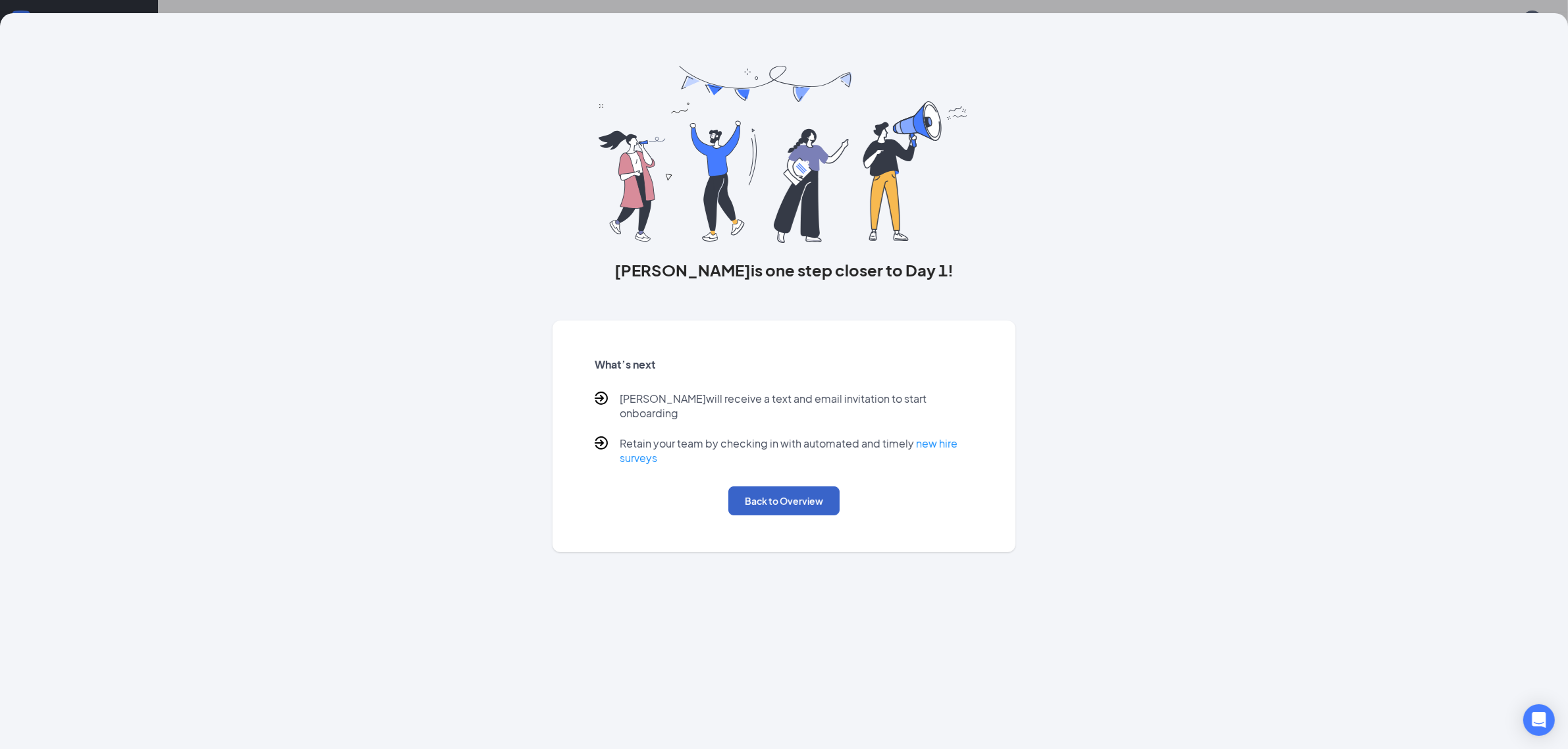
click at [774, 491] on button "Back to Overview" at bounding box center [784, 501] width 111 height 29
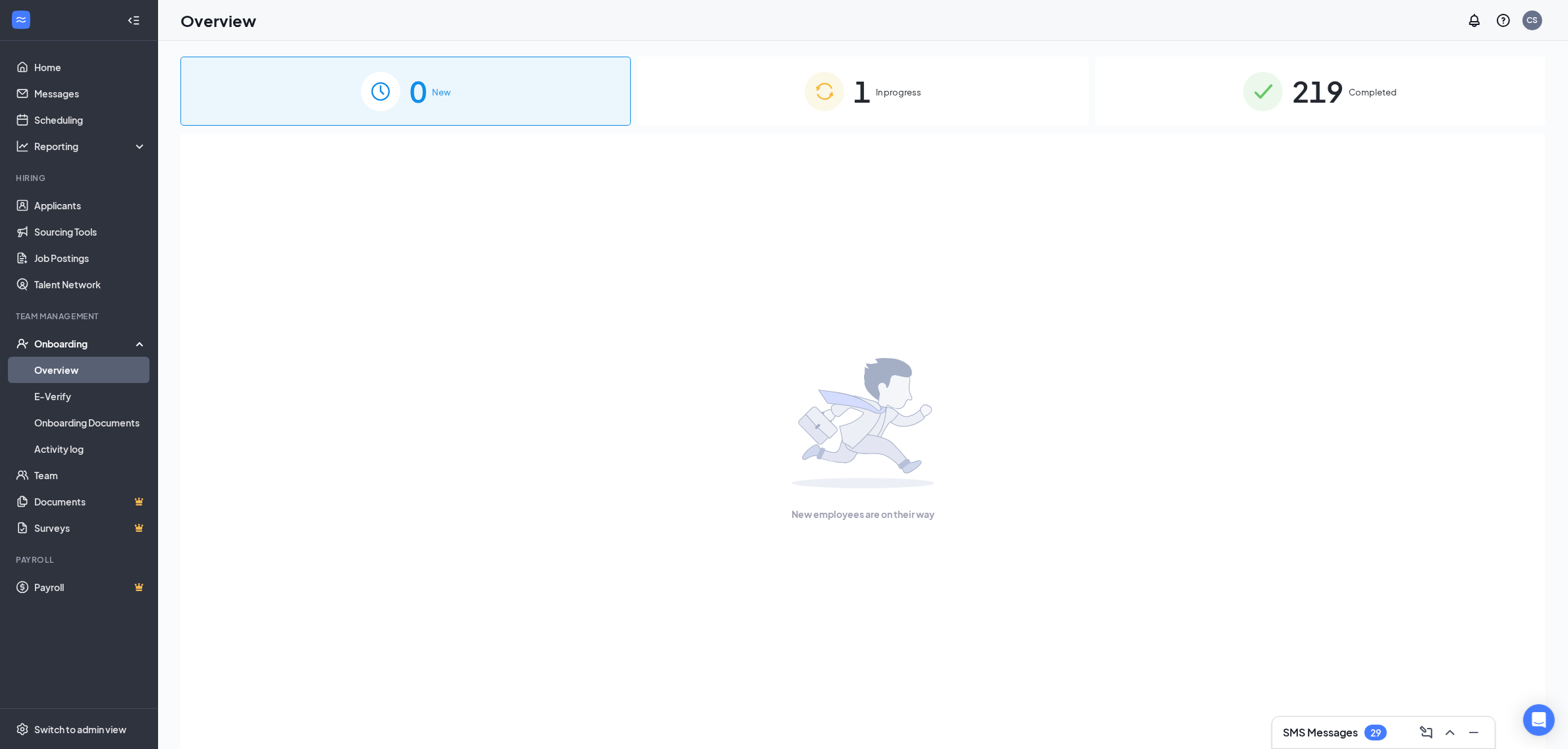
click at [852, 113] on div "1 In progress" at bounding box center [862, 91] width 450 height 69
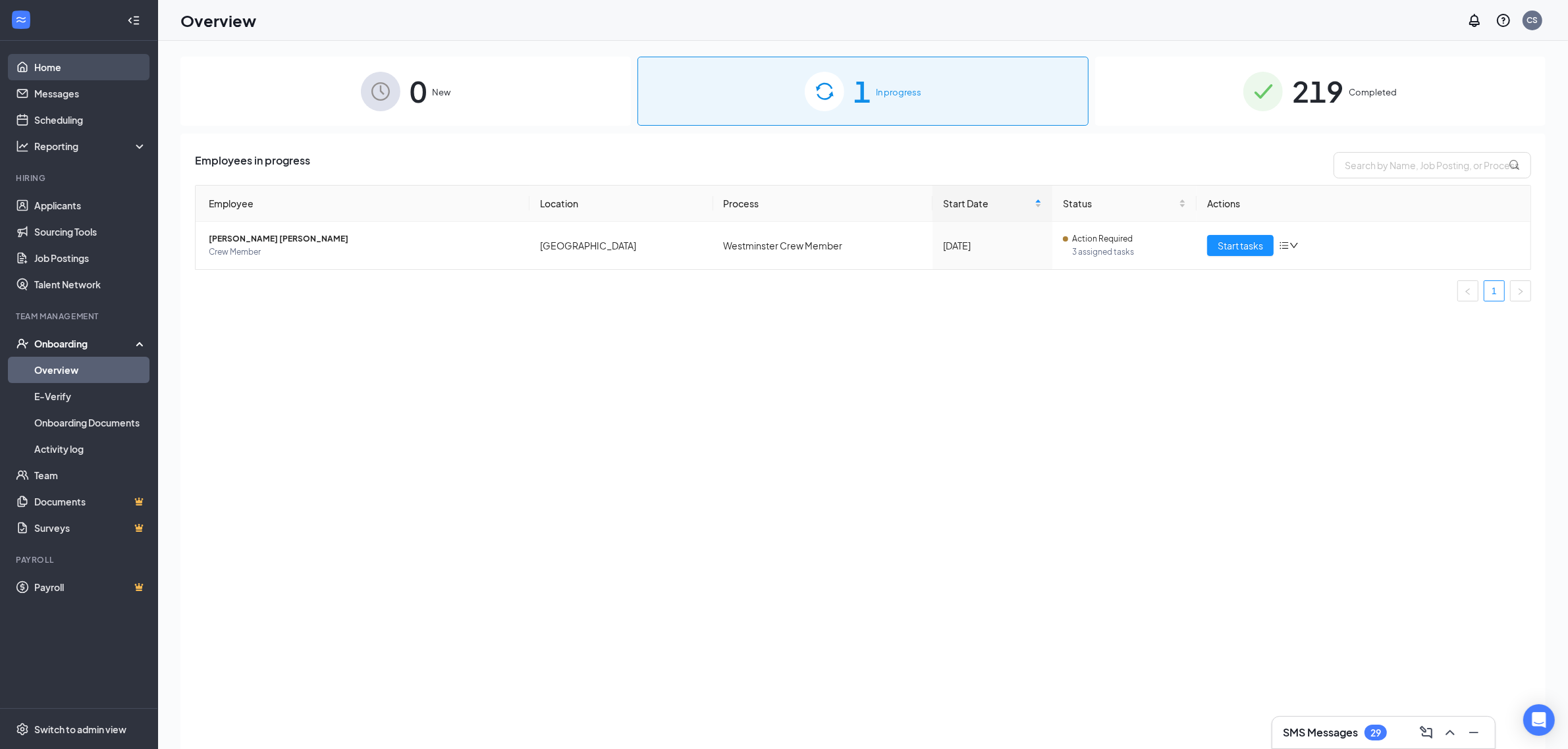
click at [48, 66] on link "Home" at bounding box center [91, 67] width 112 height 26
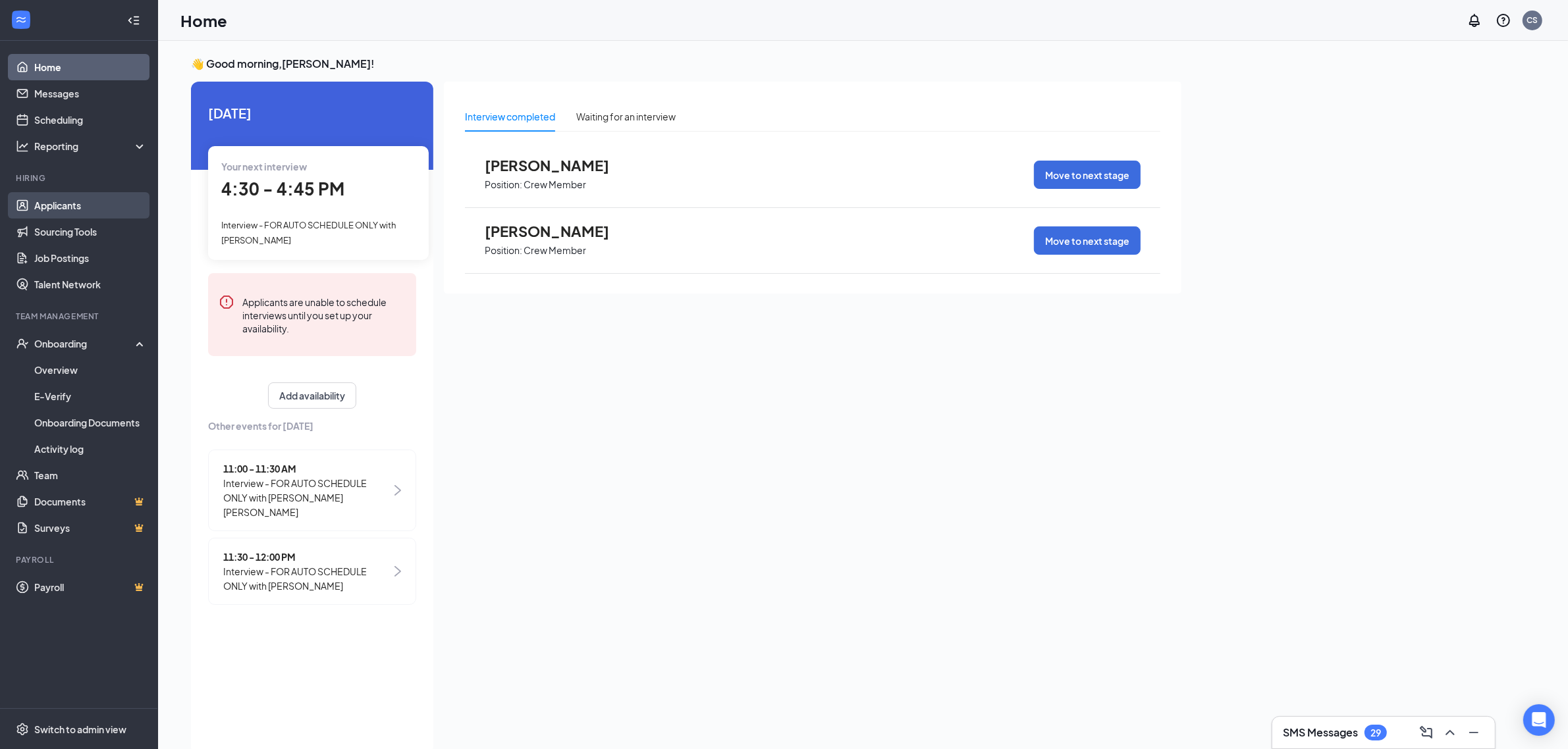
click at [71, 204] on link "Applicants" at bounding box center [91, 206] width 112 height 26
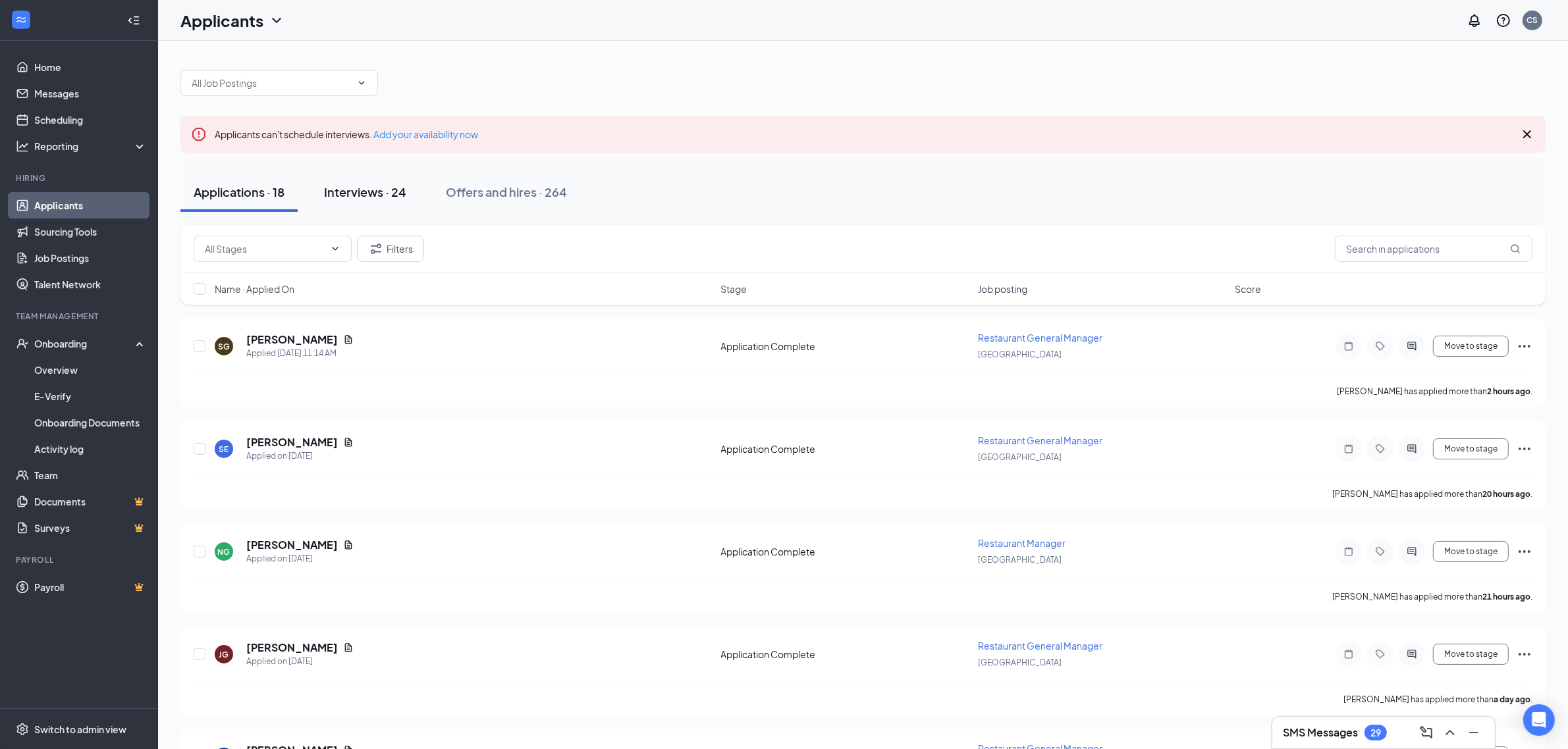
click at [370, 194] on div "Interviews · 24" at bounding box center [365, 192] width 83 height 17
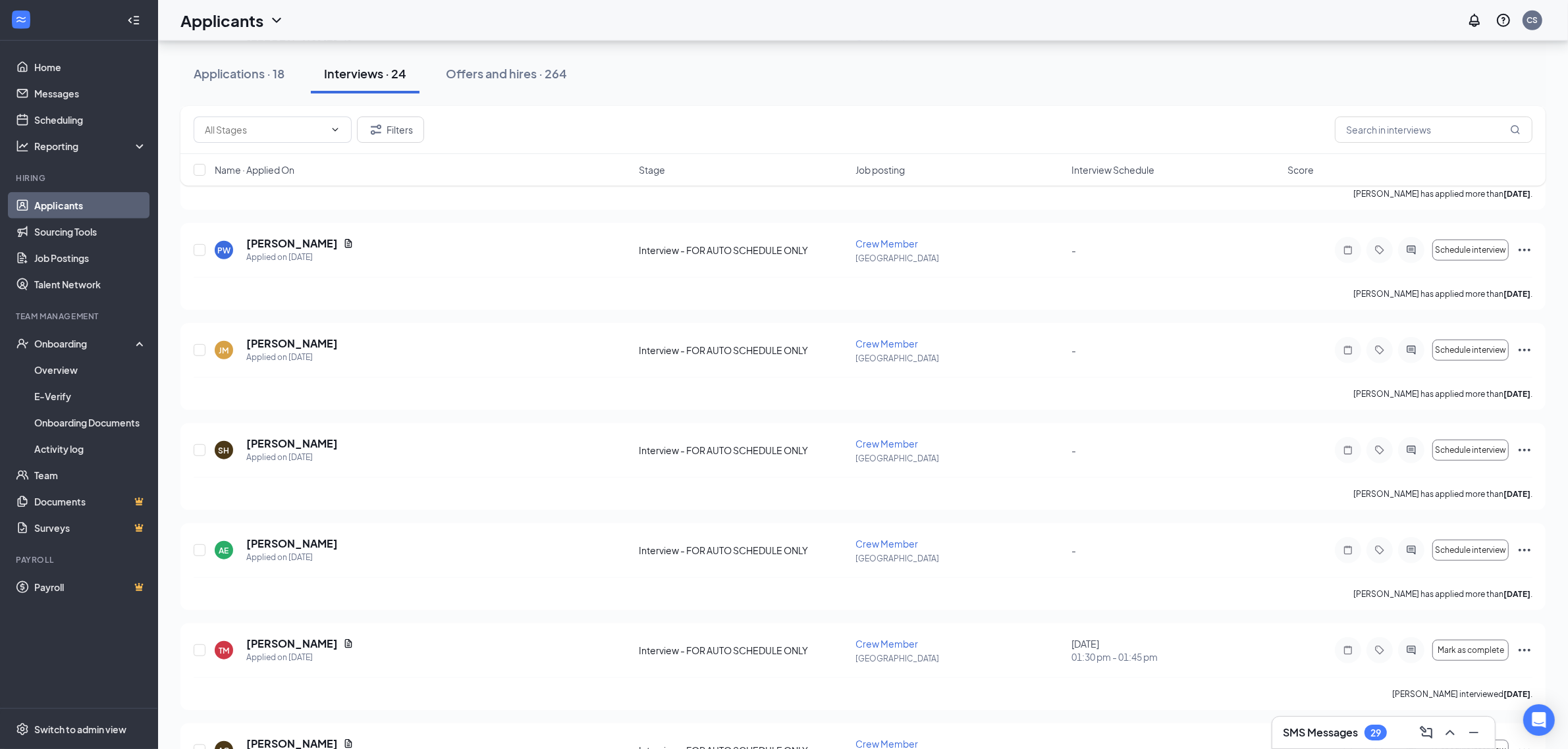
scroll to position [1314, 0]
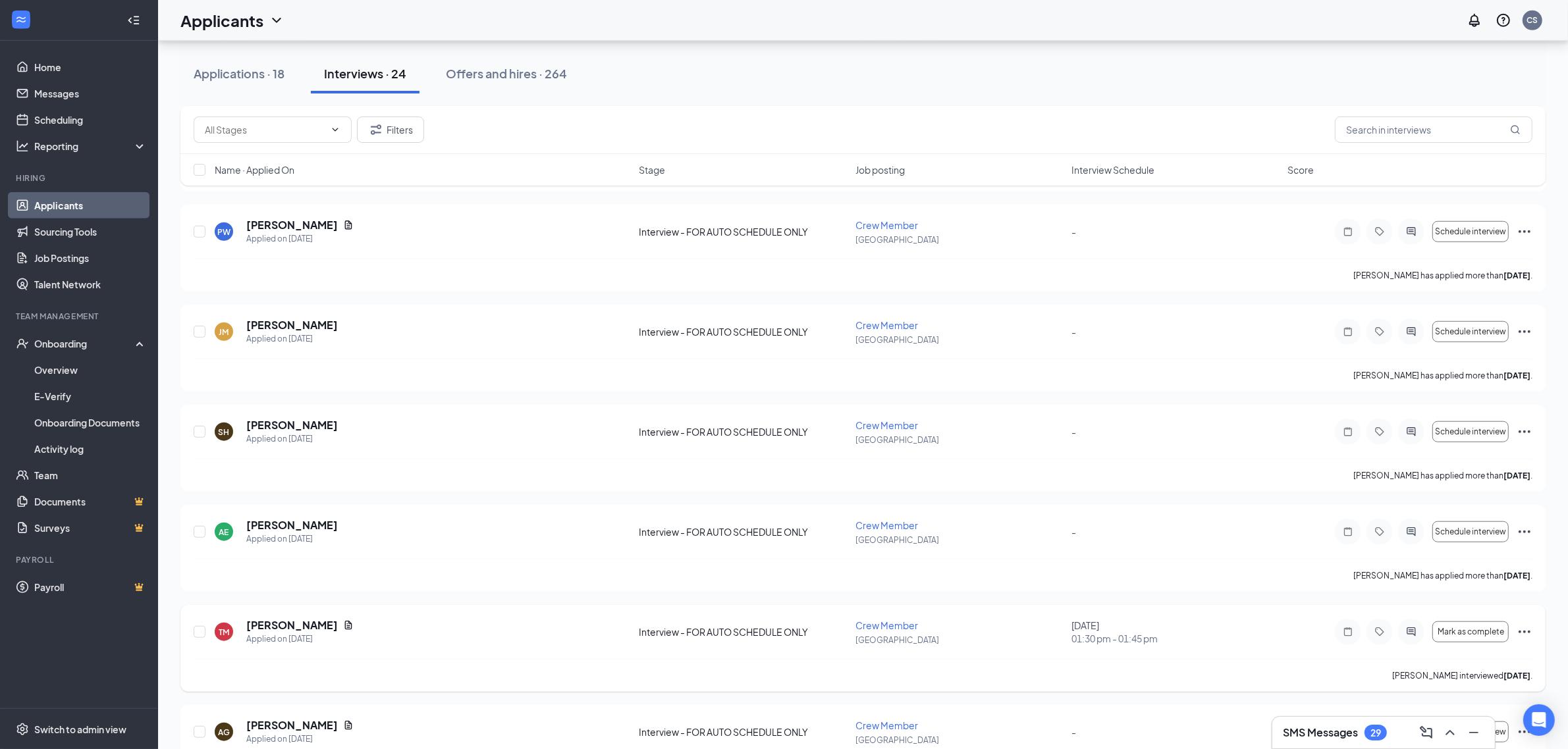
click at [1526, 632] on icon "Ellipses" at bounding box center [1525, 632] width 16 height 16
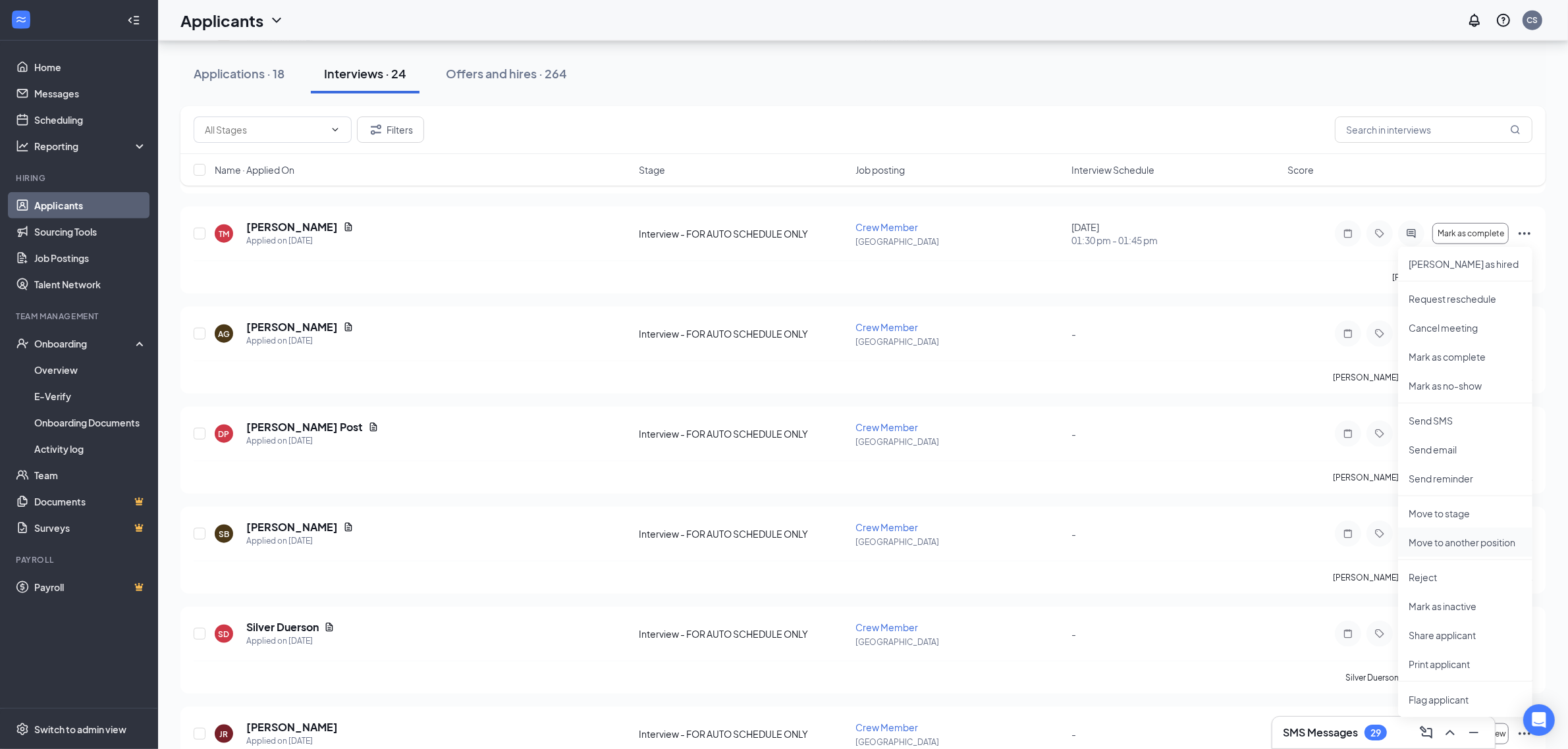
scroll to position [1726, 0]
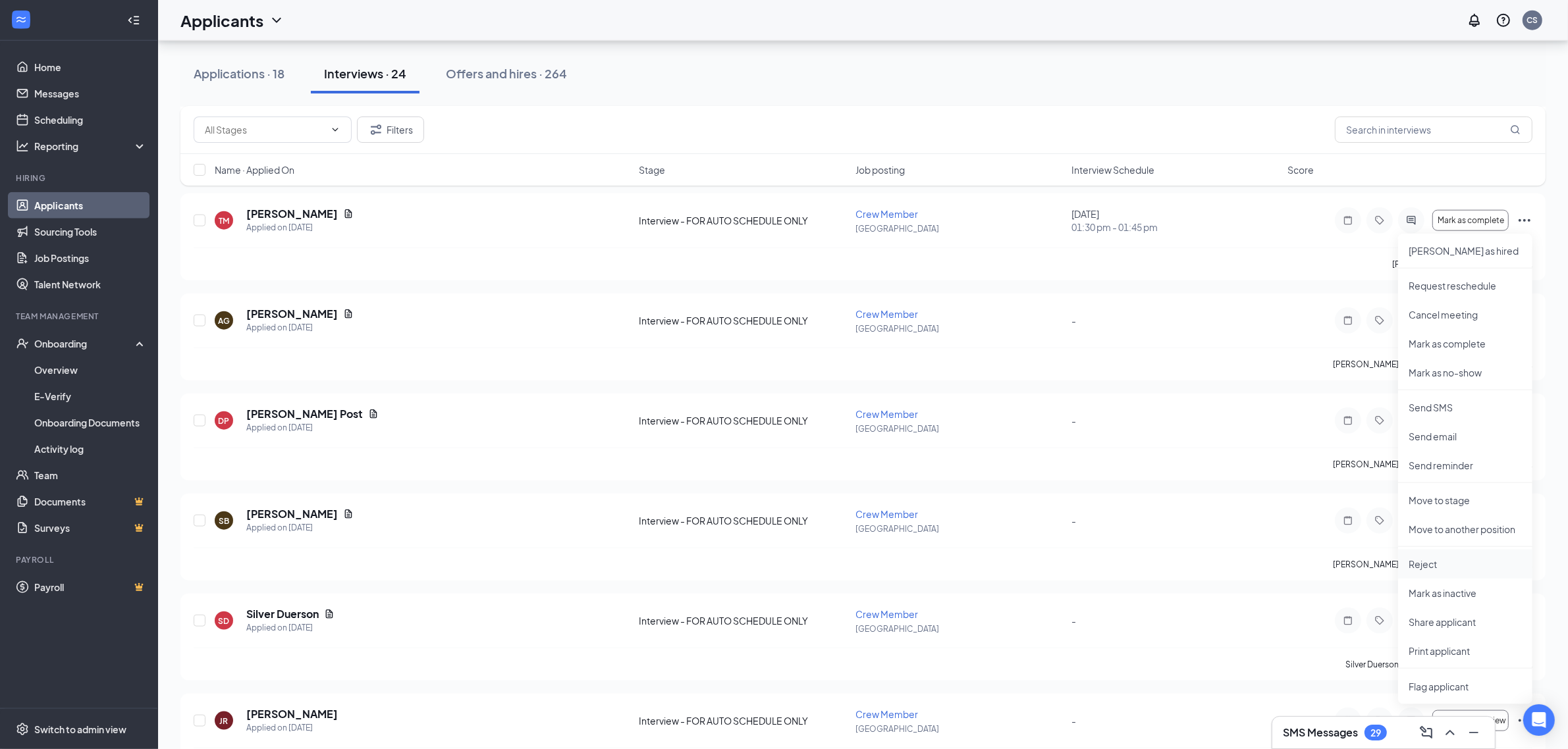
click at [1424, 564] on p "Reject" at bounding box center [1465, 565] width 113 height 13
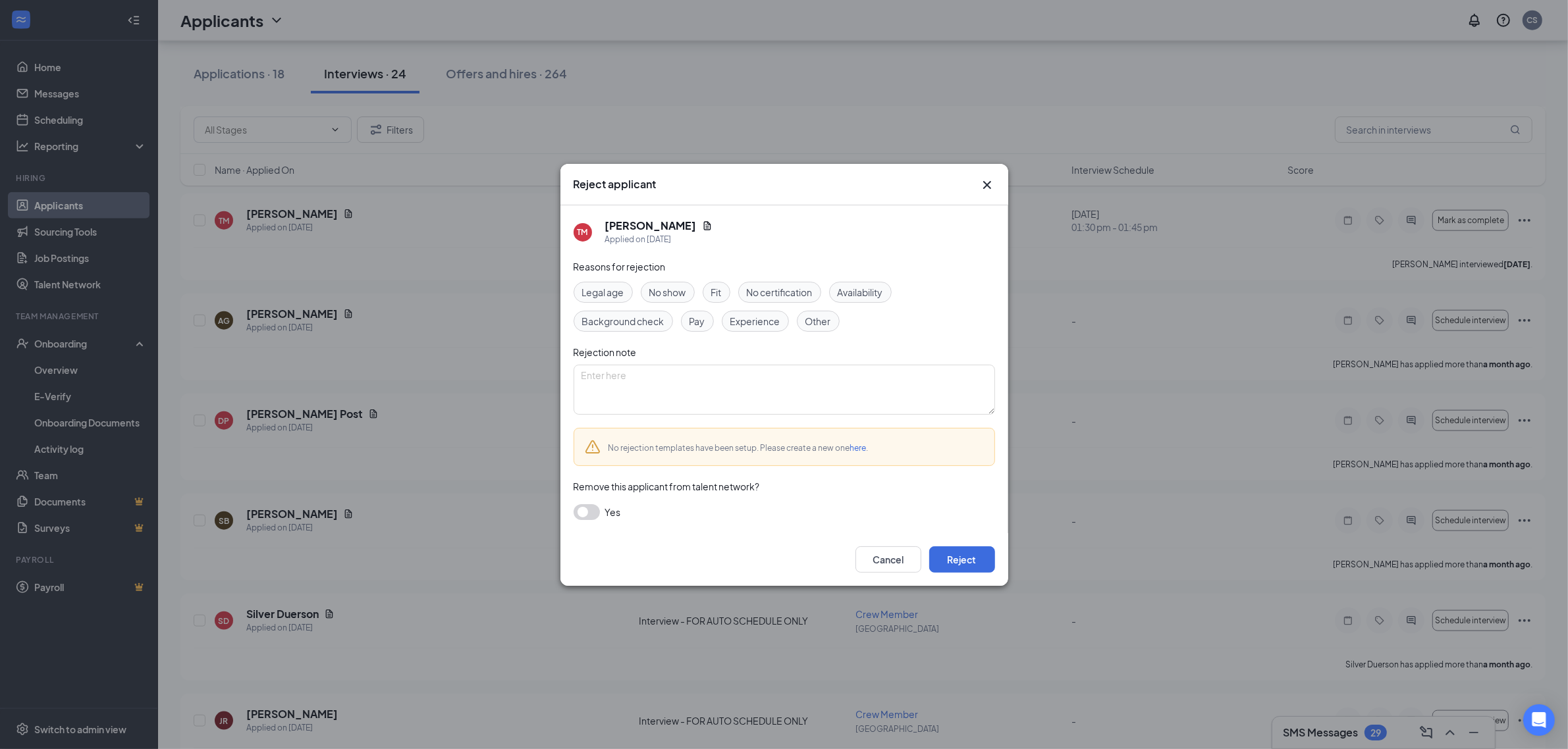
click at [717, 294] on span "Fit" at bounding box center [717, 292] width 11 height 15
click at [973, 561] on button "Reject" at bounding box center [962, 560] width 66 height 26
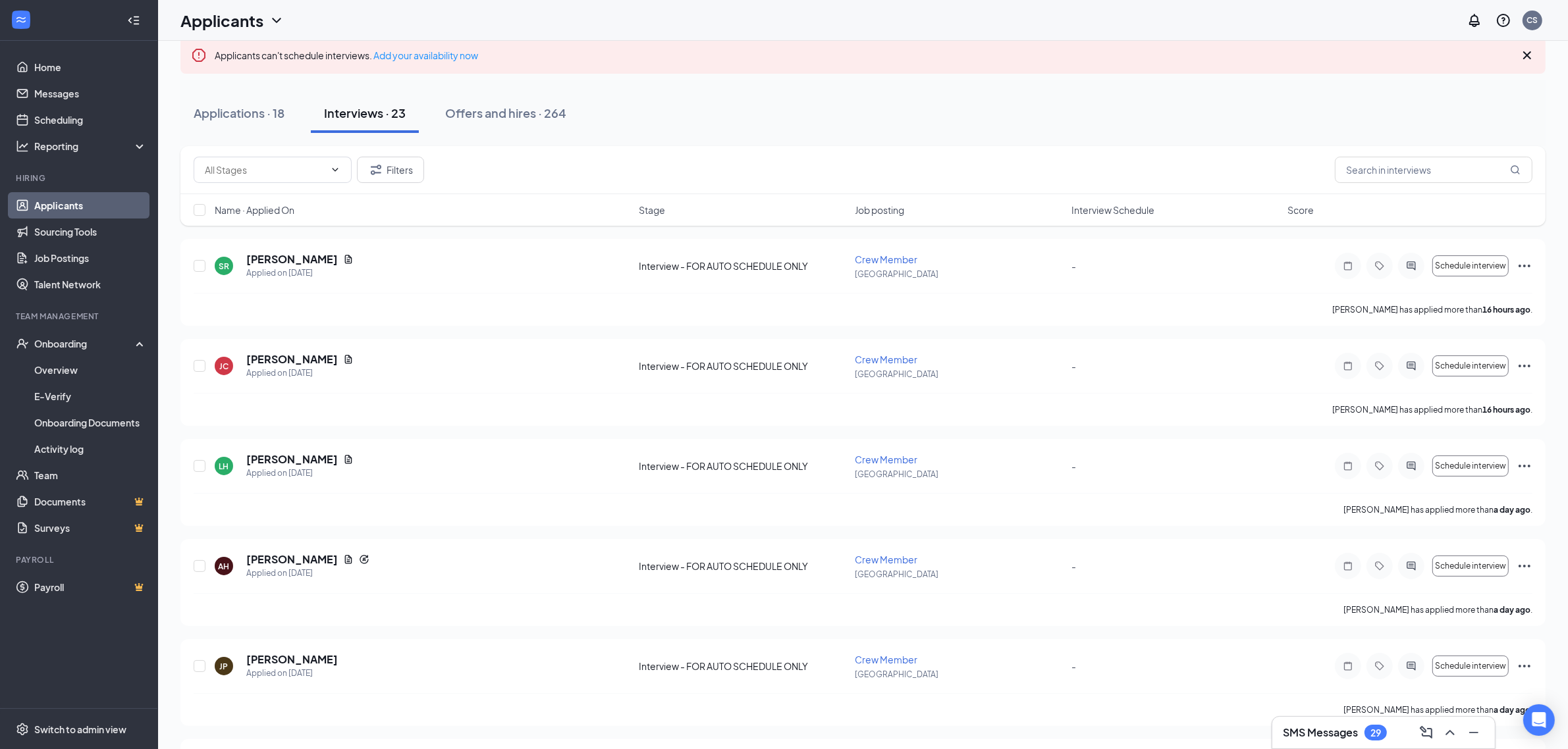
scroll to position [0, 0]
